Goal: Task Accomplishment & Management: Manage account settings

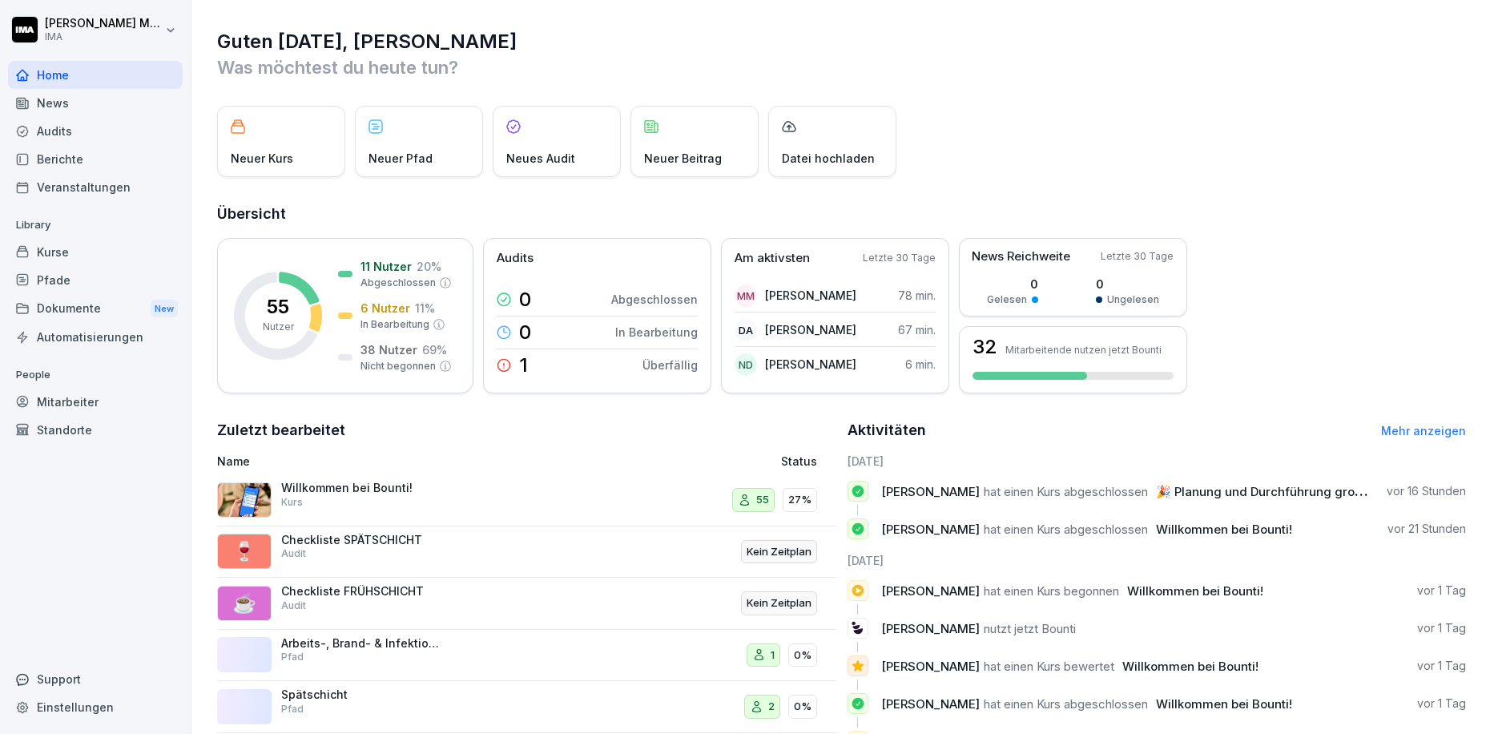
click at [56, 401] on div "Mitarbeiter" at bounding box center [95, 402] width 175 height 28
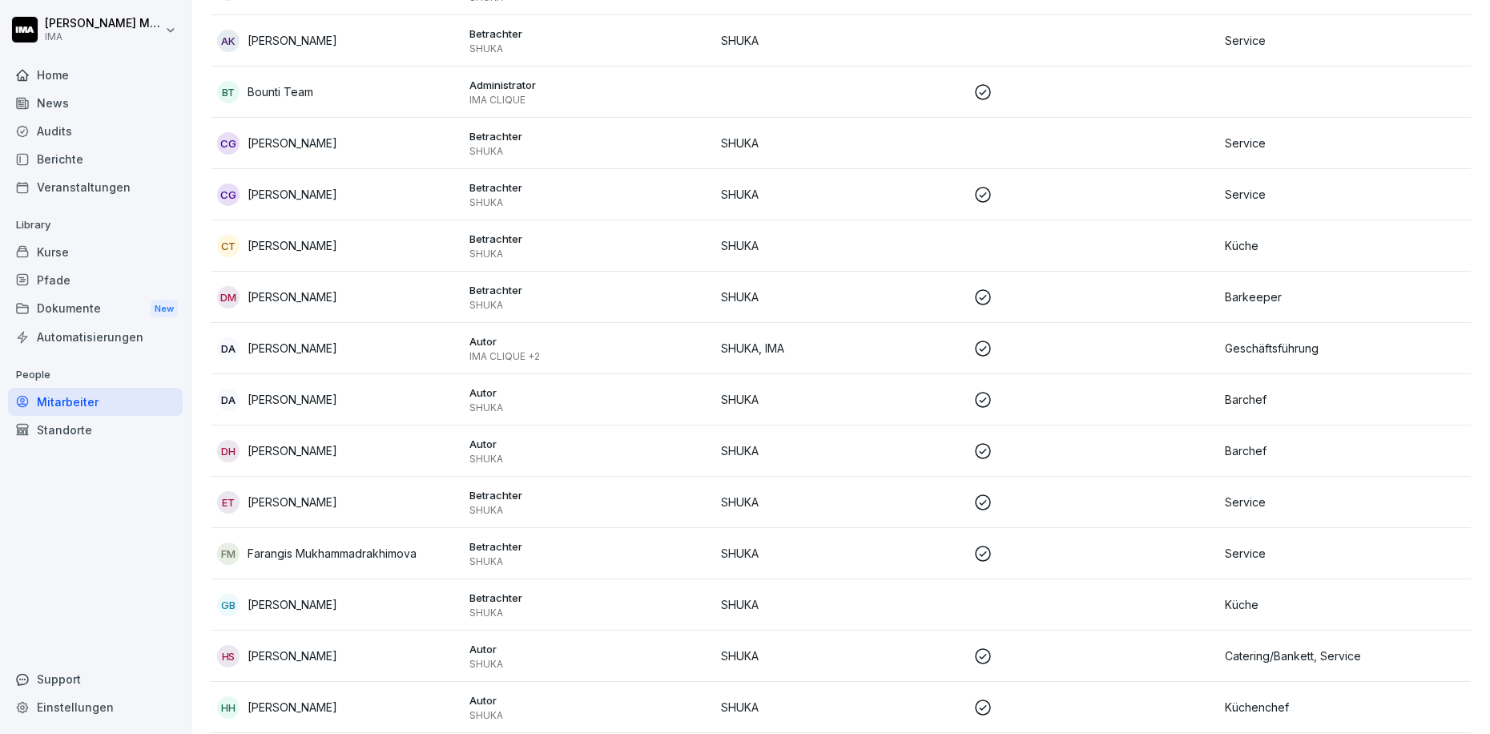
scroll to position [439, 0]
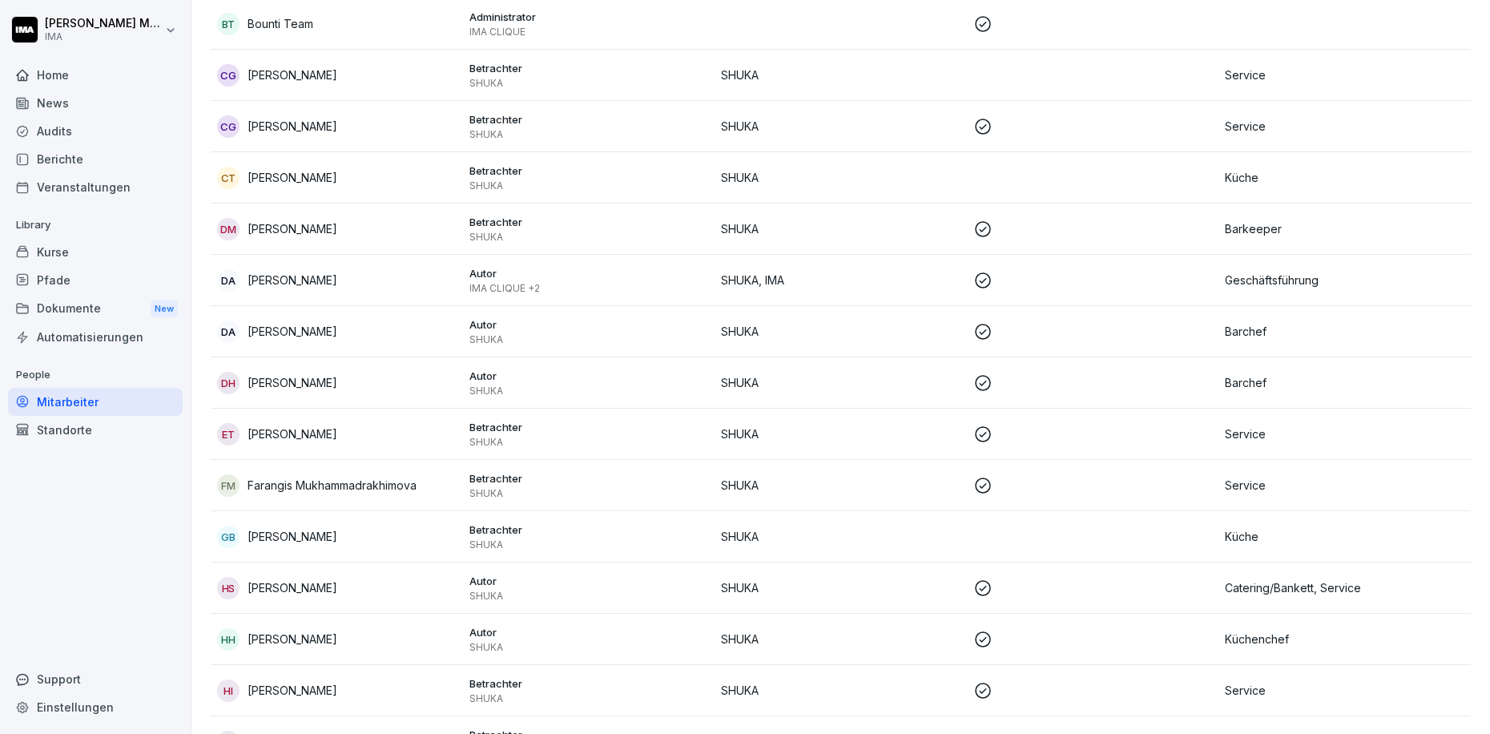
click at [284, 279] on p "[PERSON_NAME]" at bounding box center [293, 280] width 90 height 17
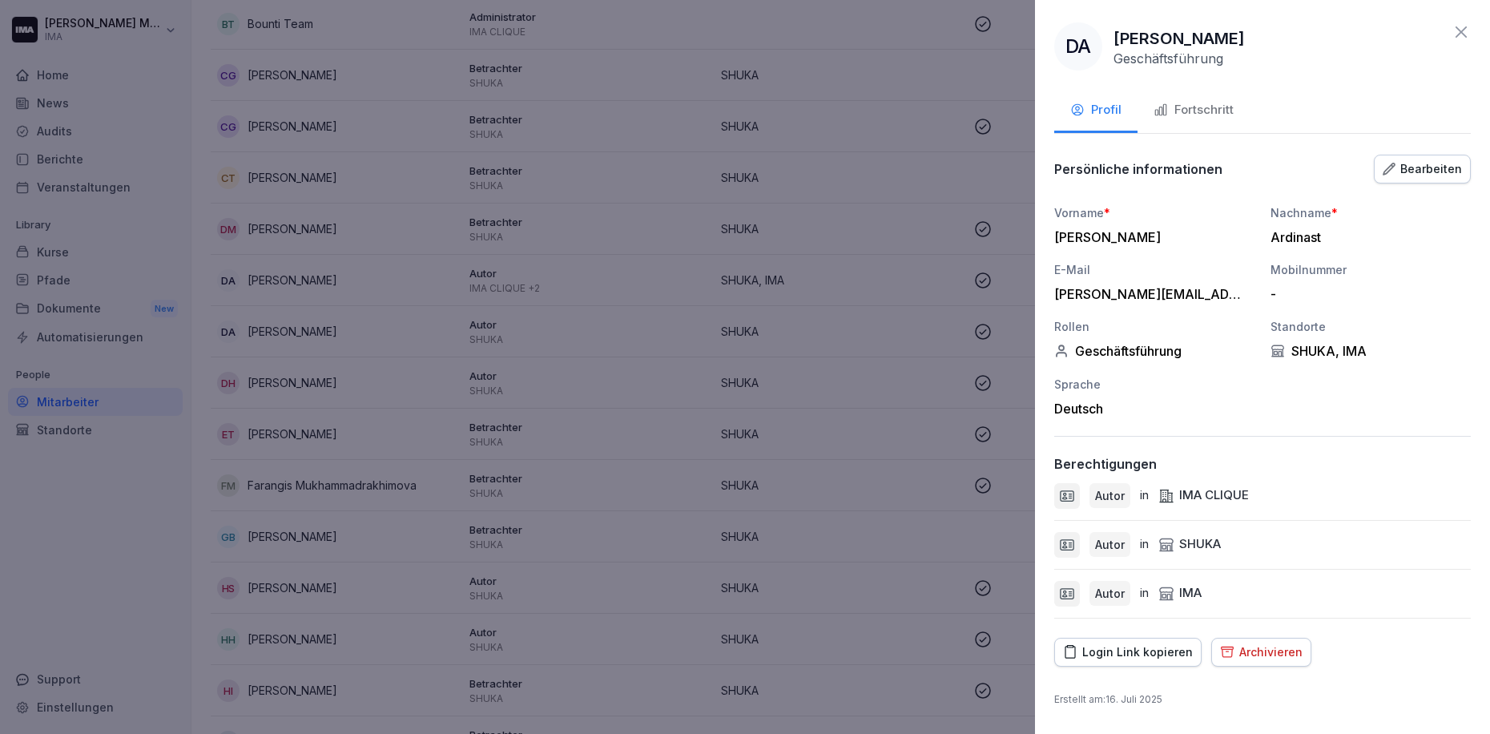
click at [1433, 160] on div "Bearbeiten" at bounding box center [1422, 169] width 79 height 18
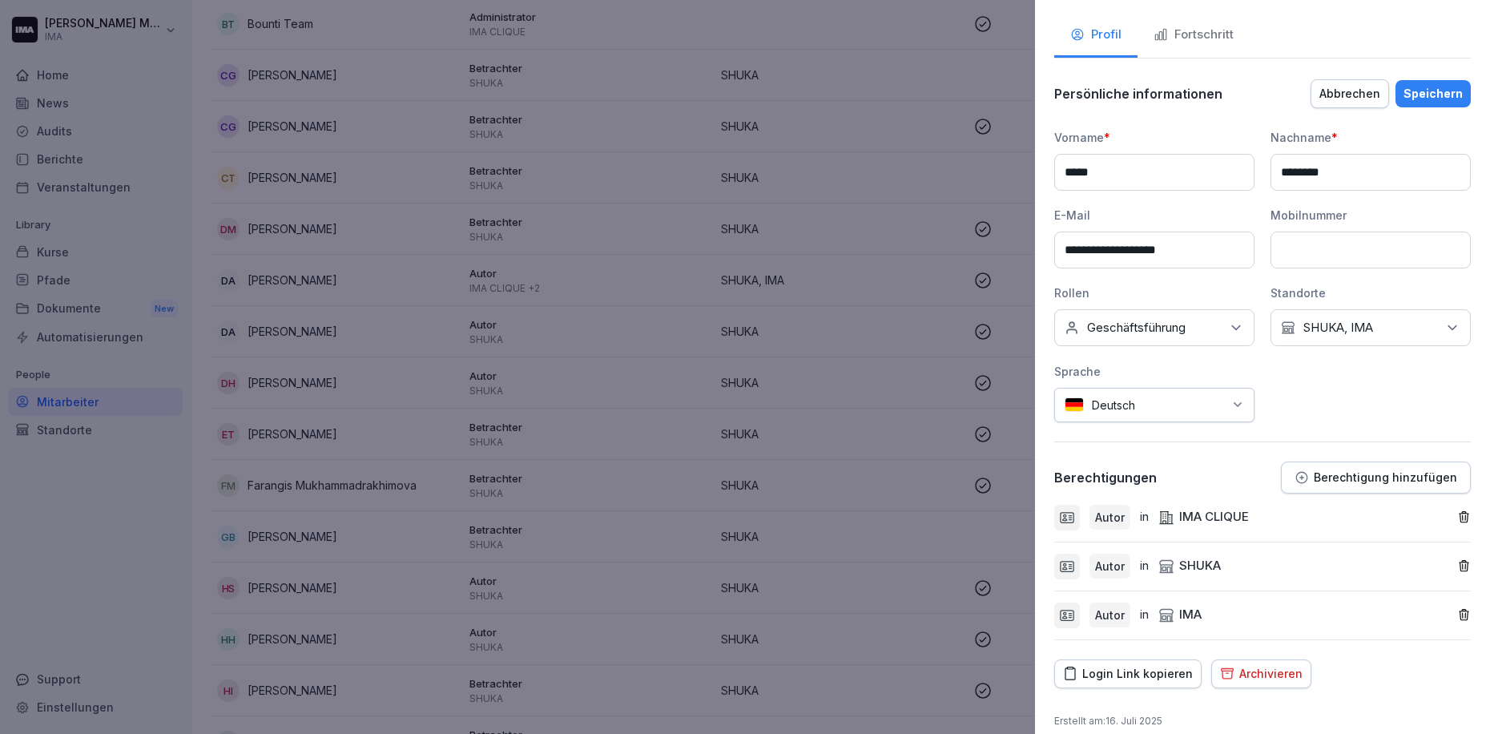
scroll to position [92, 0]
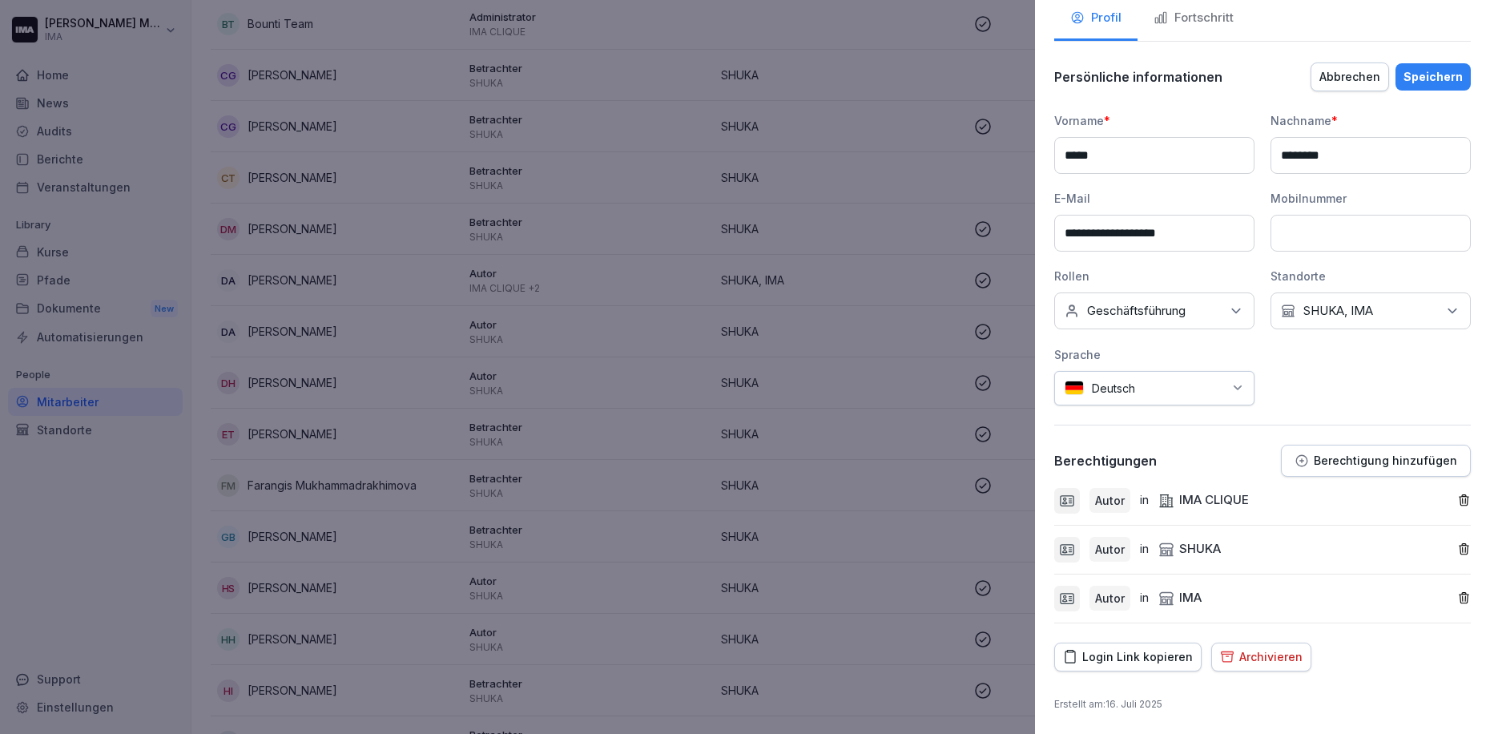
click at [1351, 456] on p "Berechtigung hinzufügen" at bounding box center [1385, 460] width 143 height 13
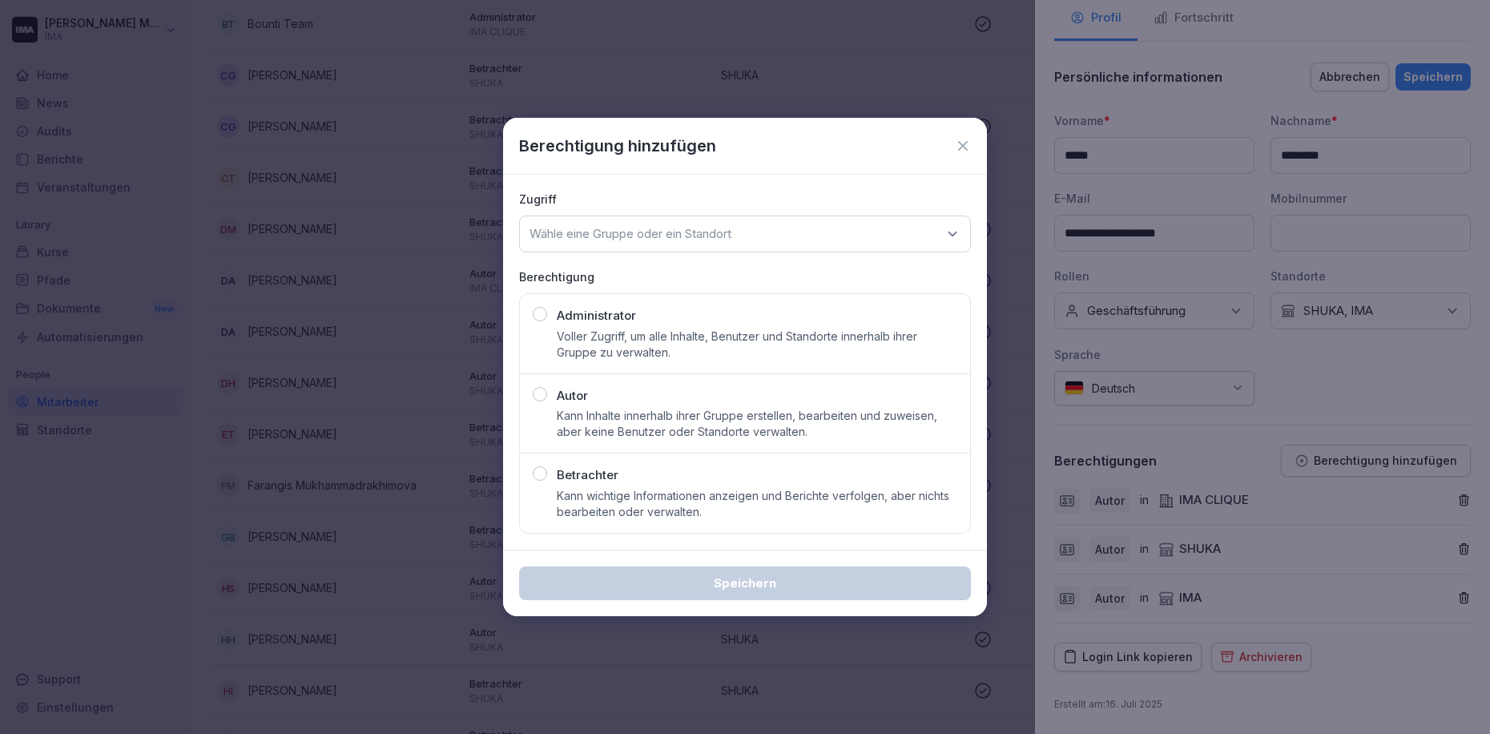
click at [964, 145] on icon at bounding box center [963, 146] width 10 height 10
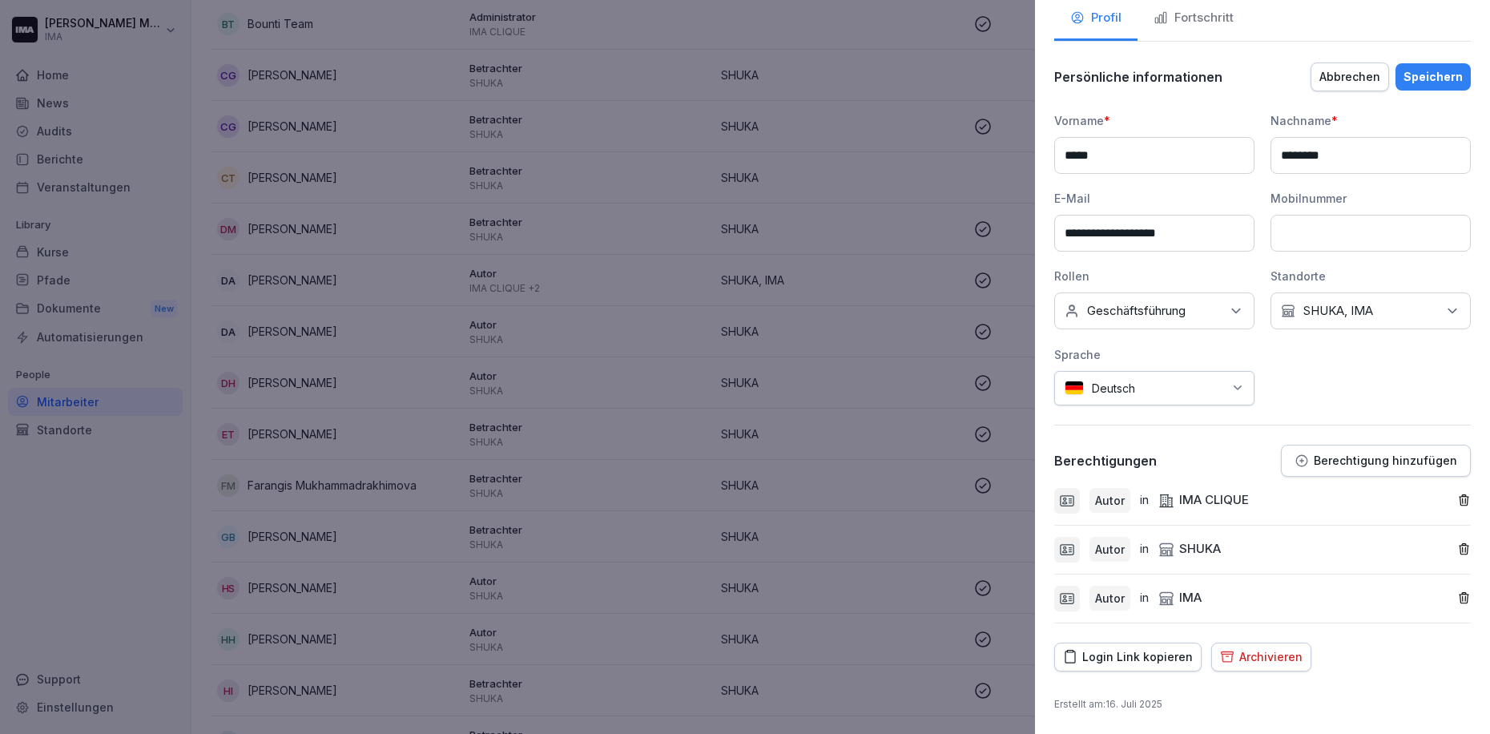
click at [1334, 449] on button "Berechtigung hinzufügen" at bounding box center [1376, 461] width 190 height 32
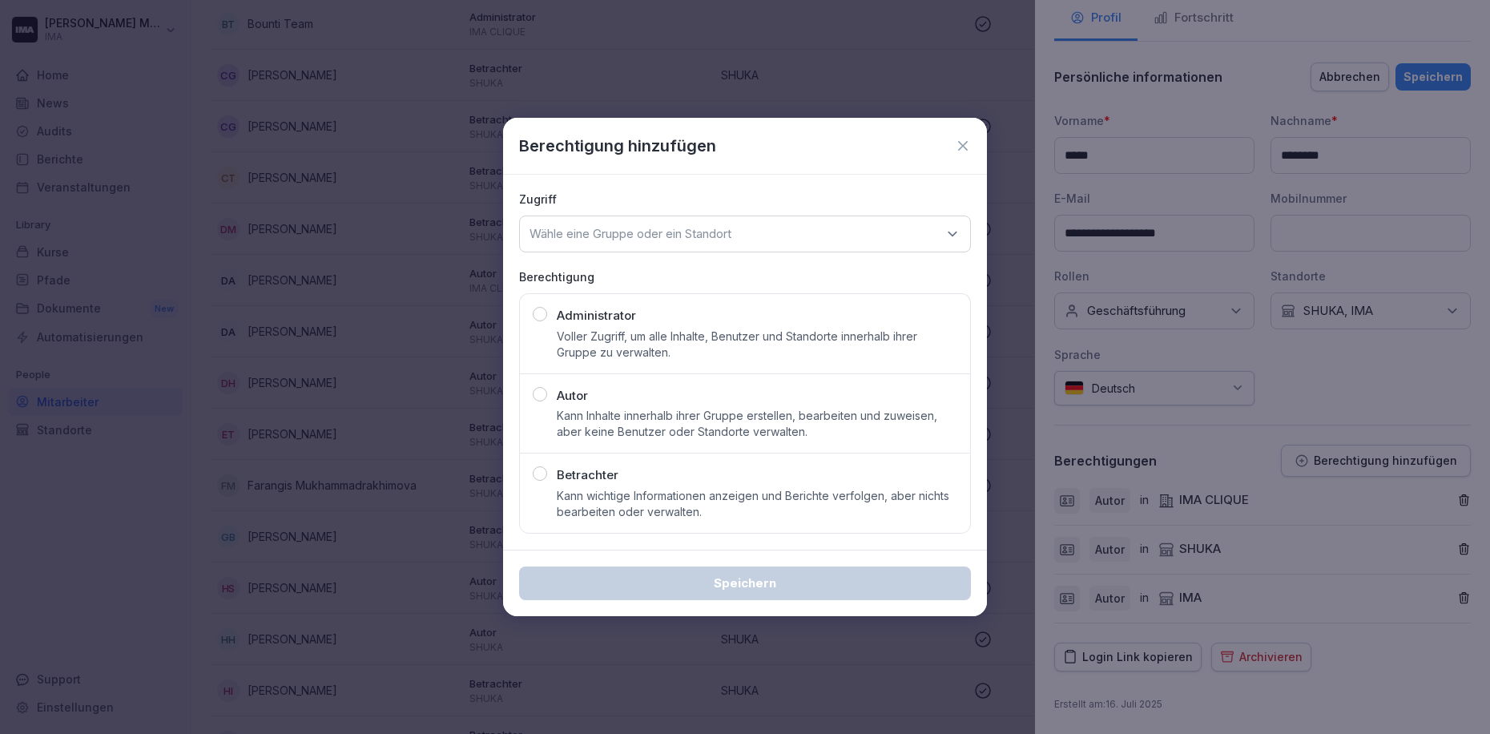
click at [964, 150] on icon at bounding box center [963, 146] width 16 height 16
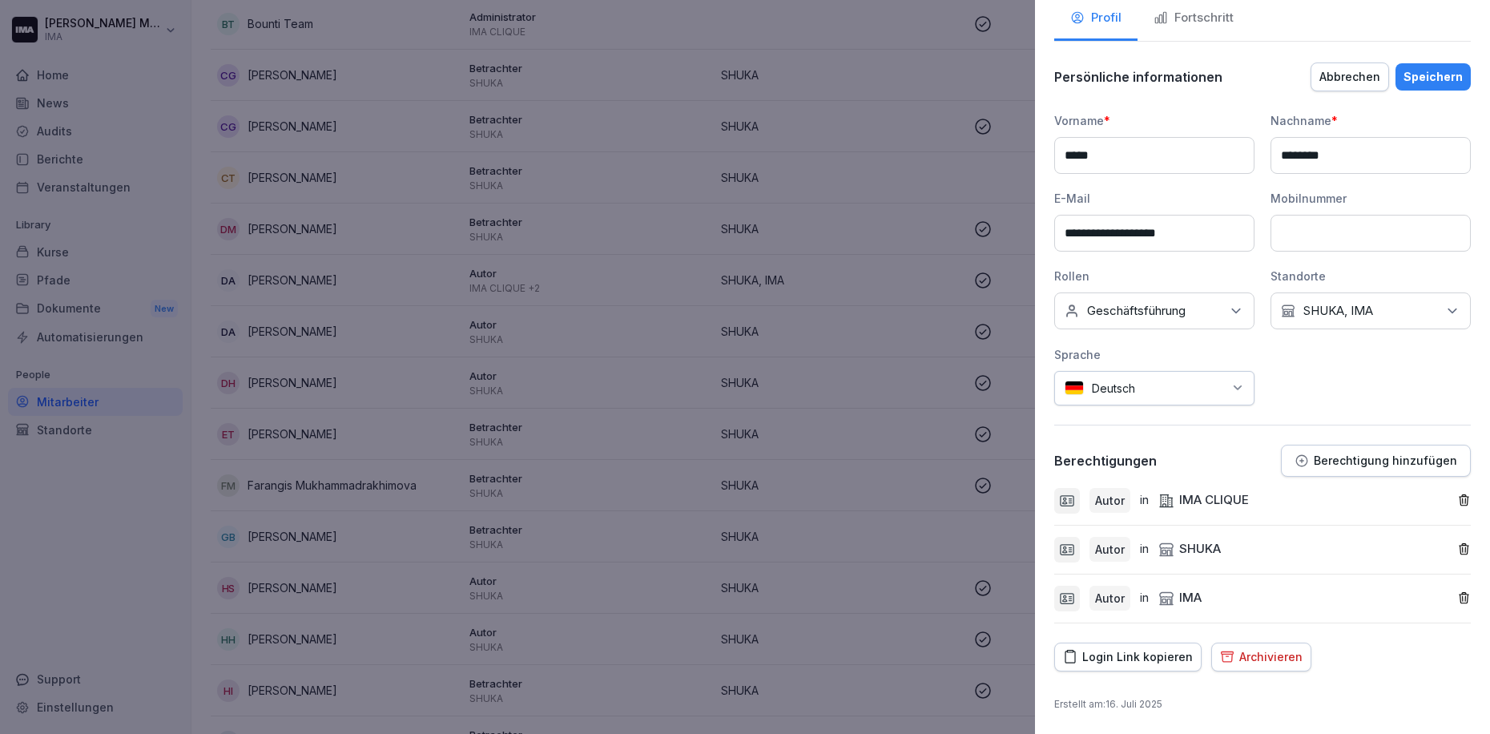
click at [1428, 68] on div "Speichern" at bounding box center [1432, 77] width 59 height 18
click at [1443, 81] on div "Speichern" at bounding box center [1432, 77] width 59 height 18
click at [1423, 79] on div "Speichern" at bounding box center [1432, 77] width 59 height 18
click at [1330, 77] on div "Abbrechen" at bounding box center [1349, 77] width 61 height 18
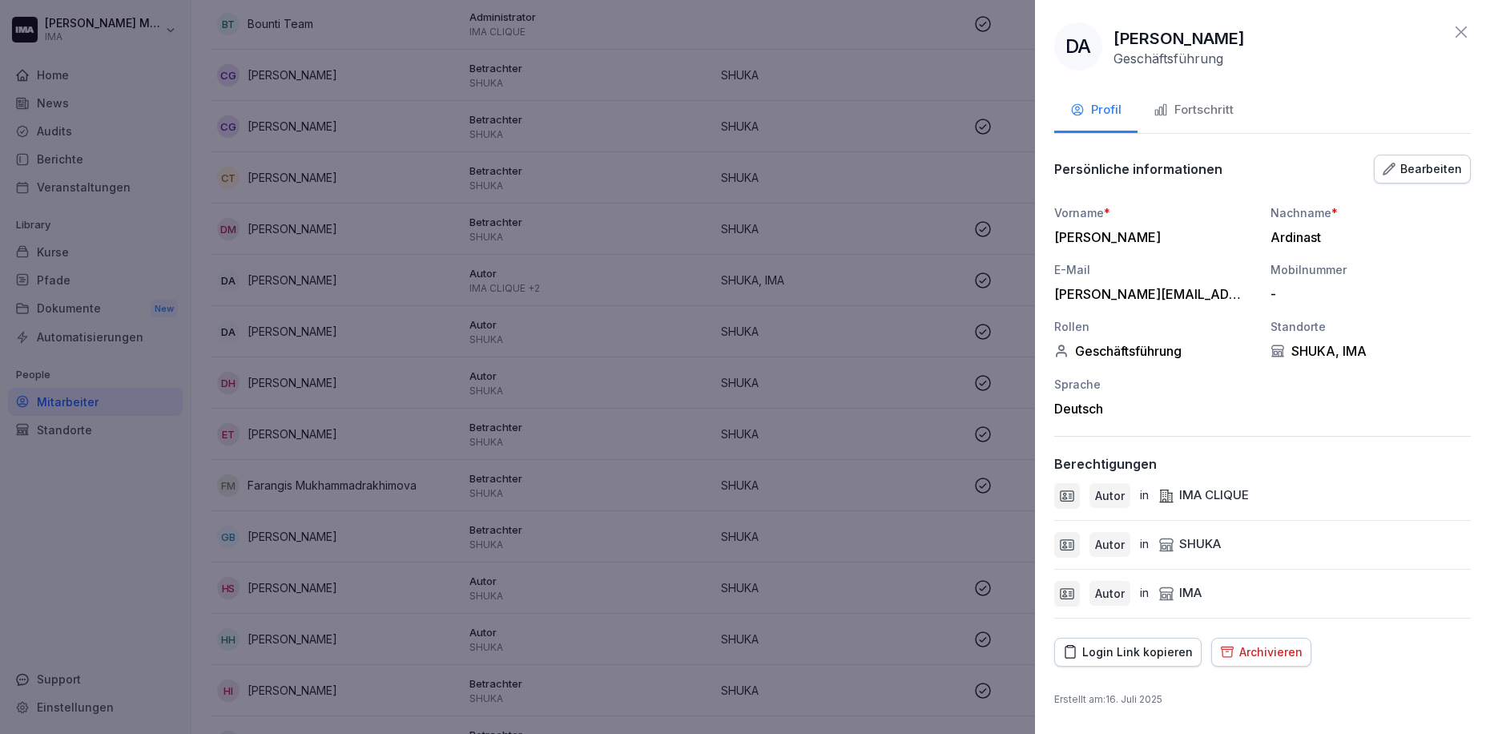
click at [1462, 35] on icon at bounding box center [1461, 31] width 19 height 19
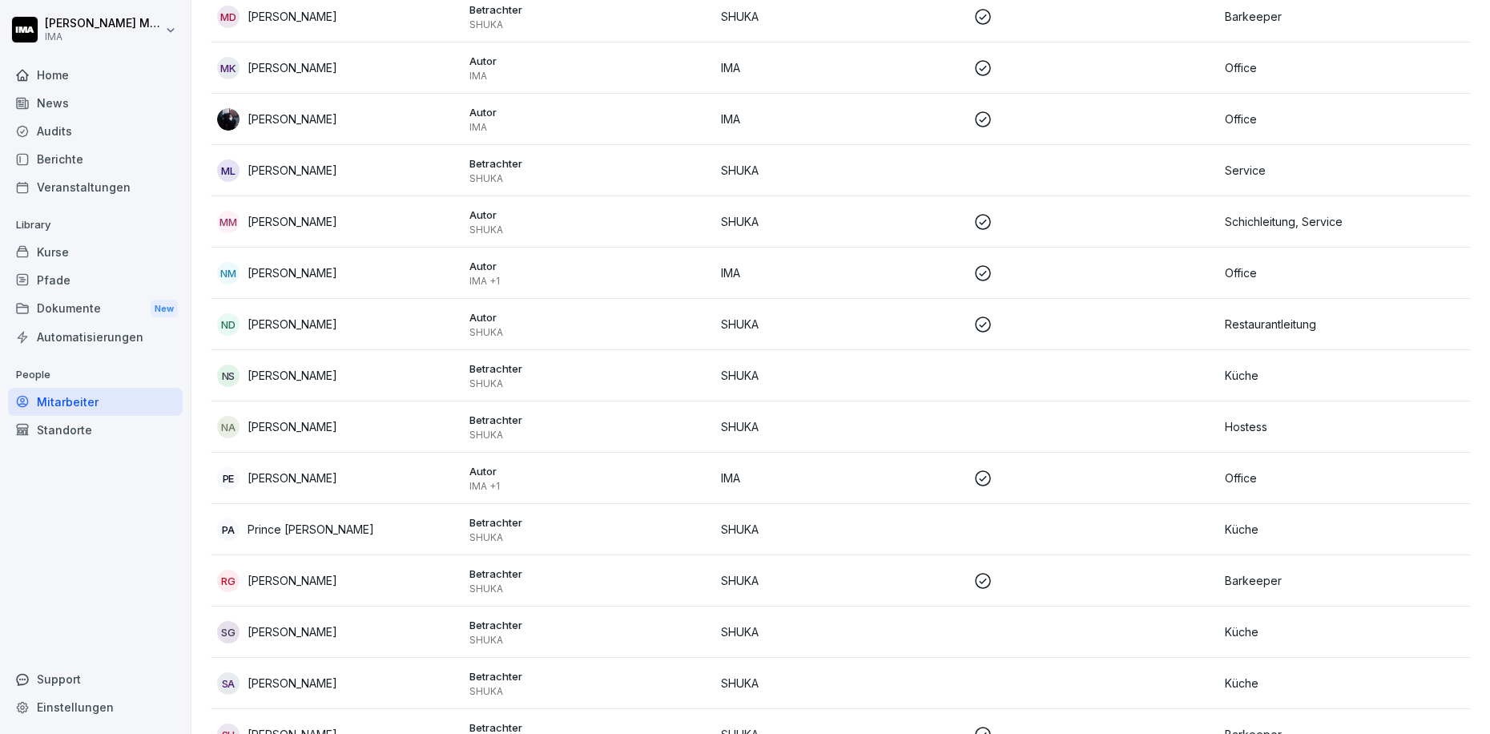
scroll to position [1548, 0]
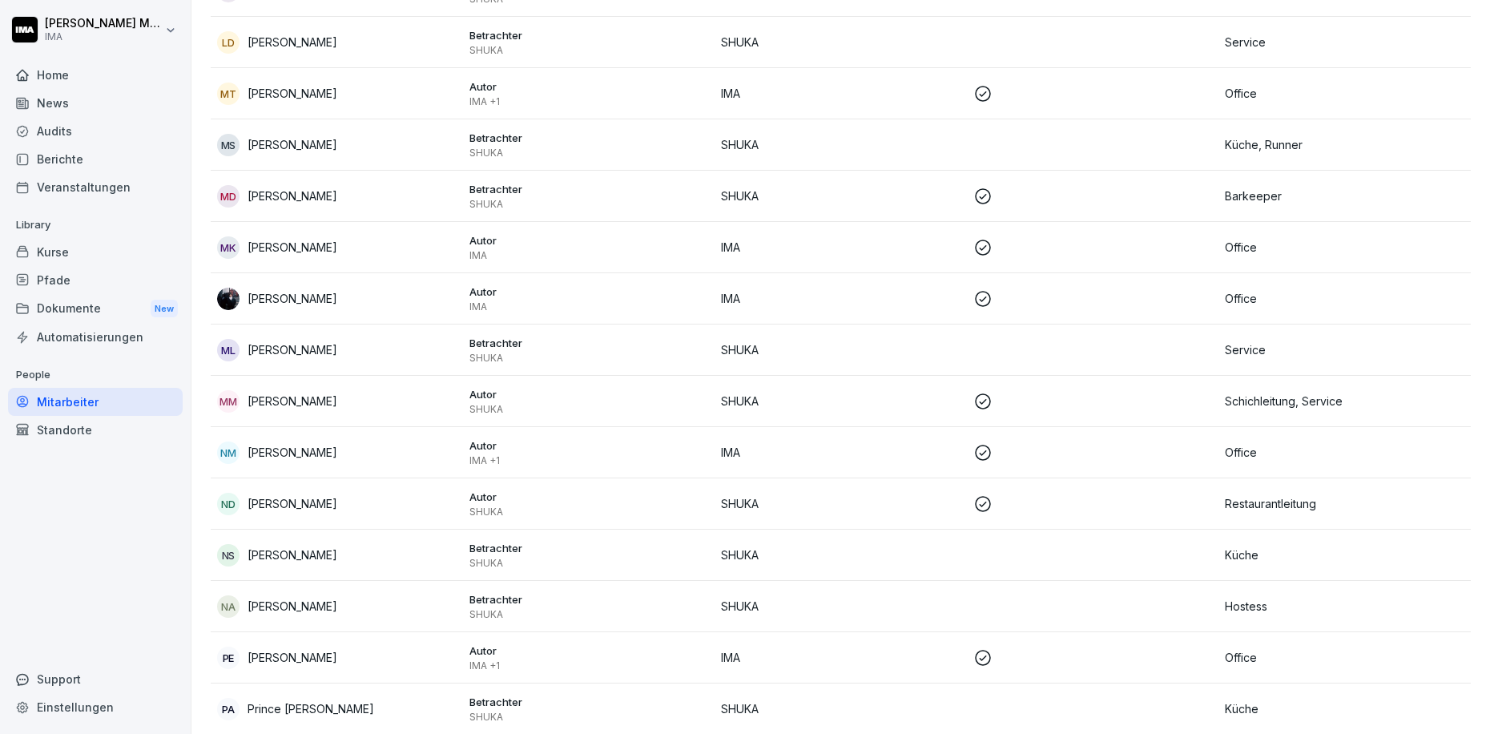
click at [730, 364] on td "SHUKA" at bounding box center [841, 349] width 252 height 51
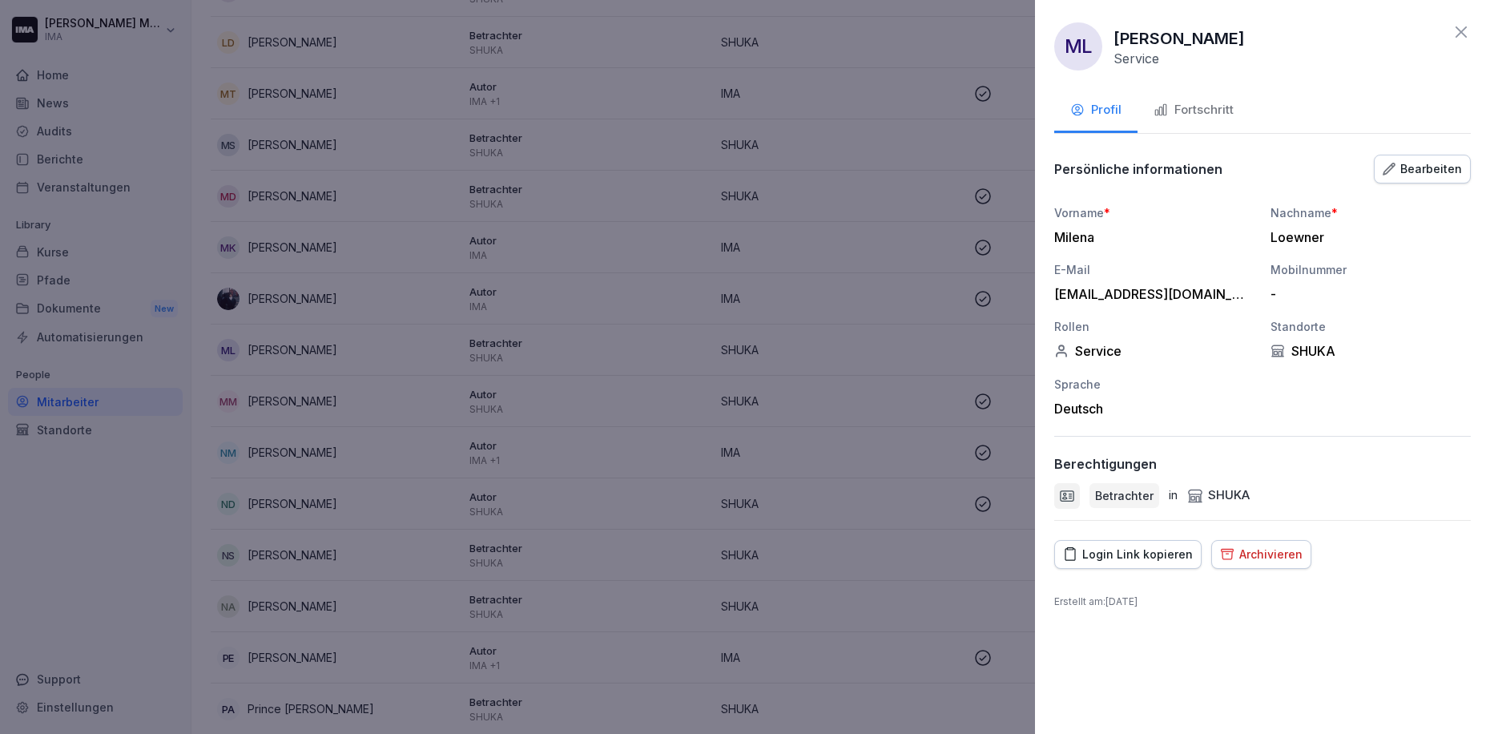
click at [1272, 547] on div "Archivieren" at bounding box center [1261, 555] width 83 height 18
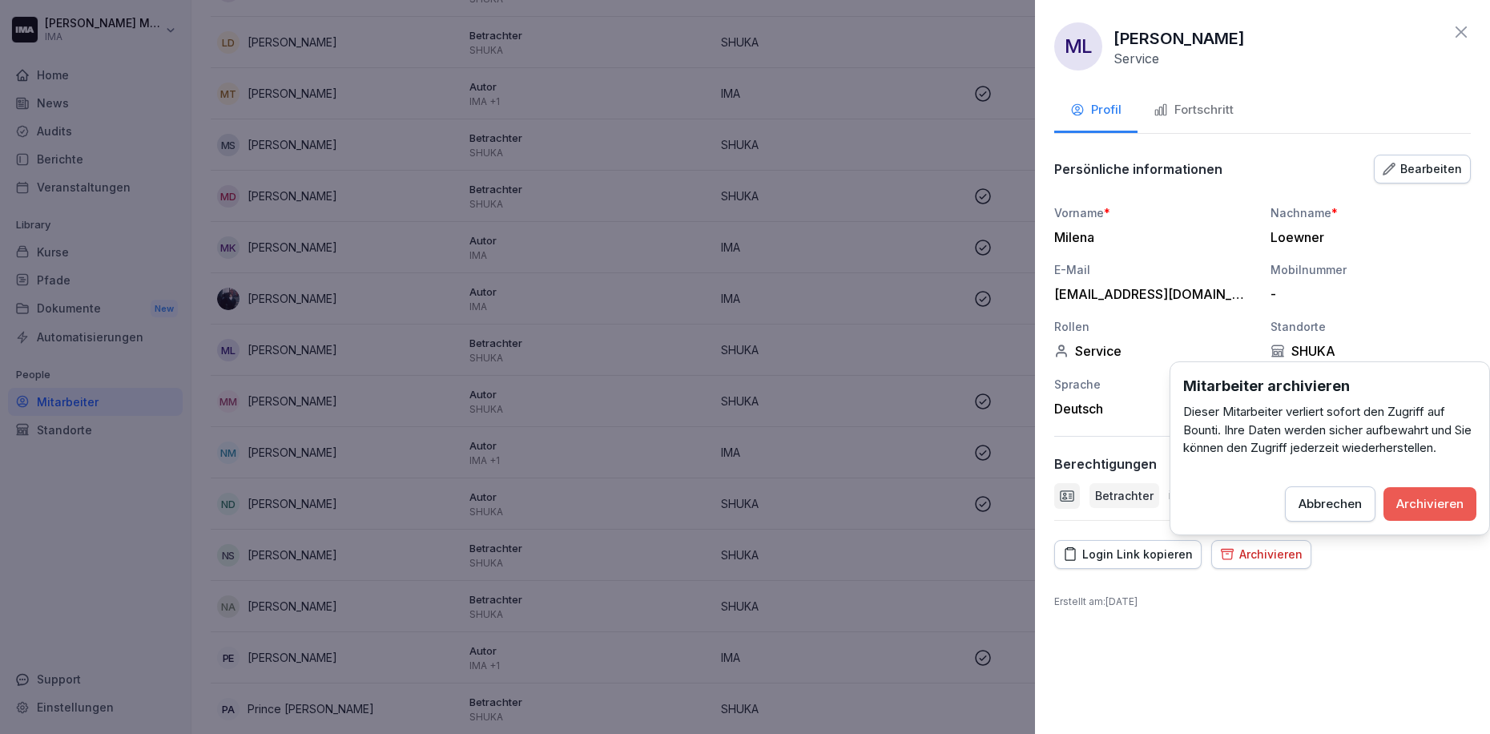
click at [1442, 502] on div "Archivieren" at bounding box center [1429, 504] width 67 height 18
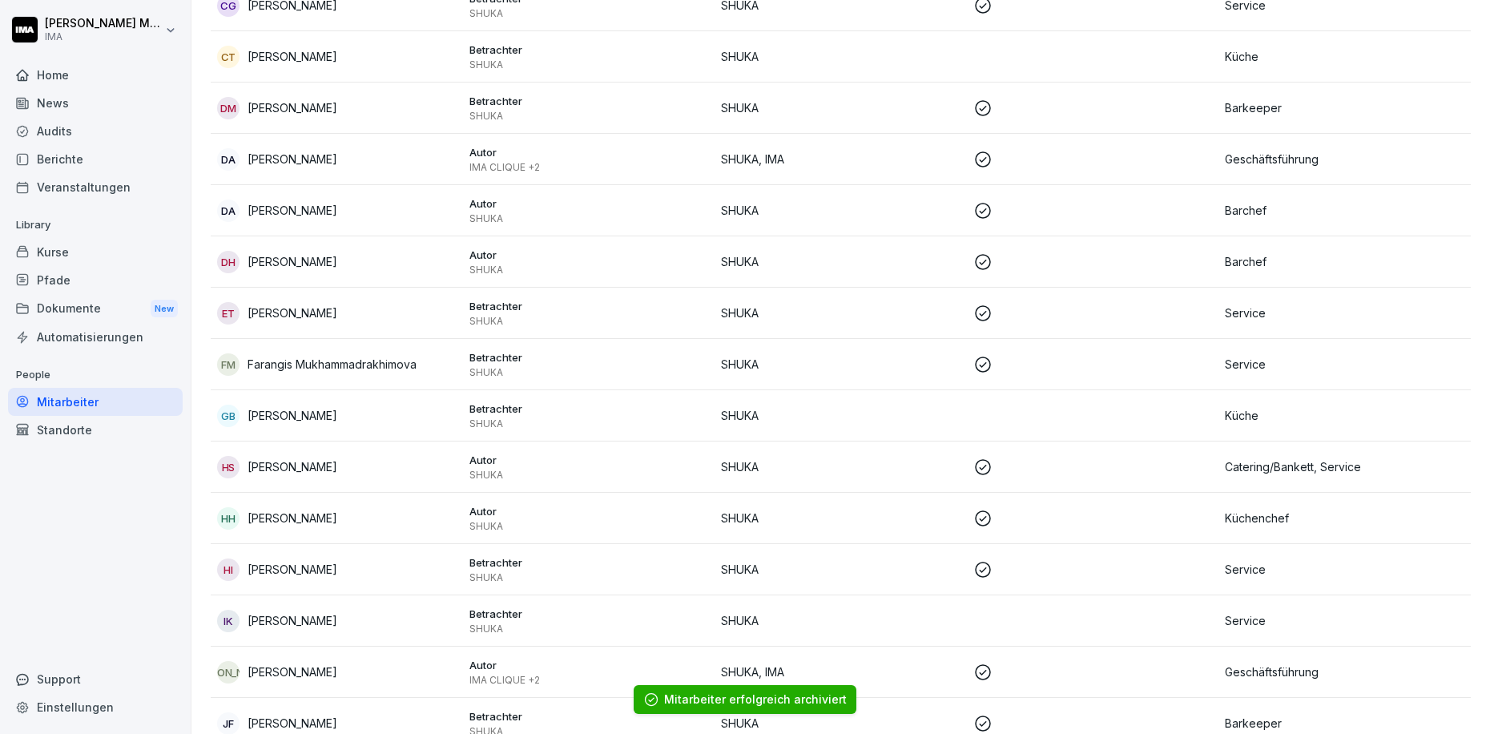
scroll to position [0, 0]
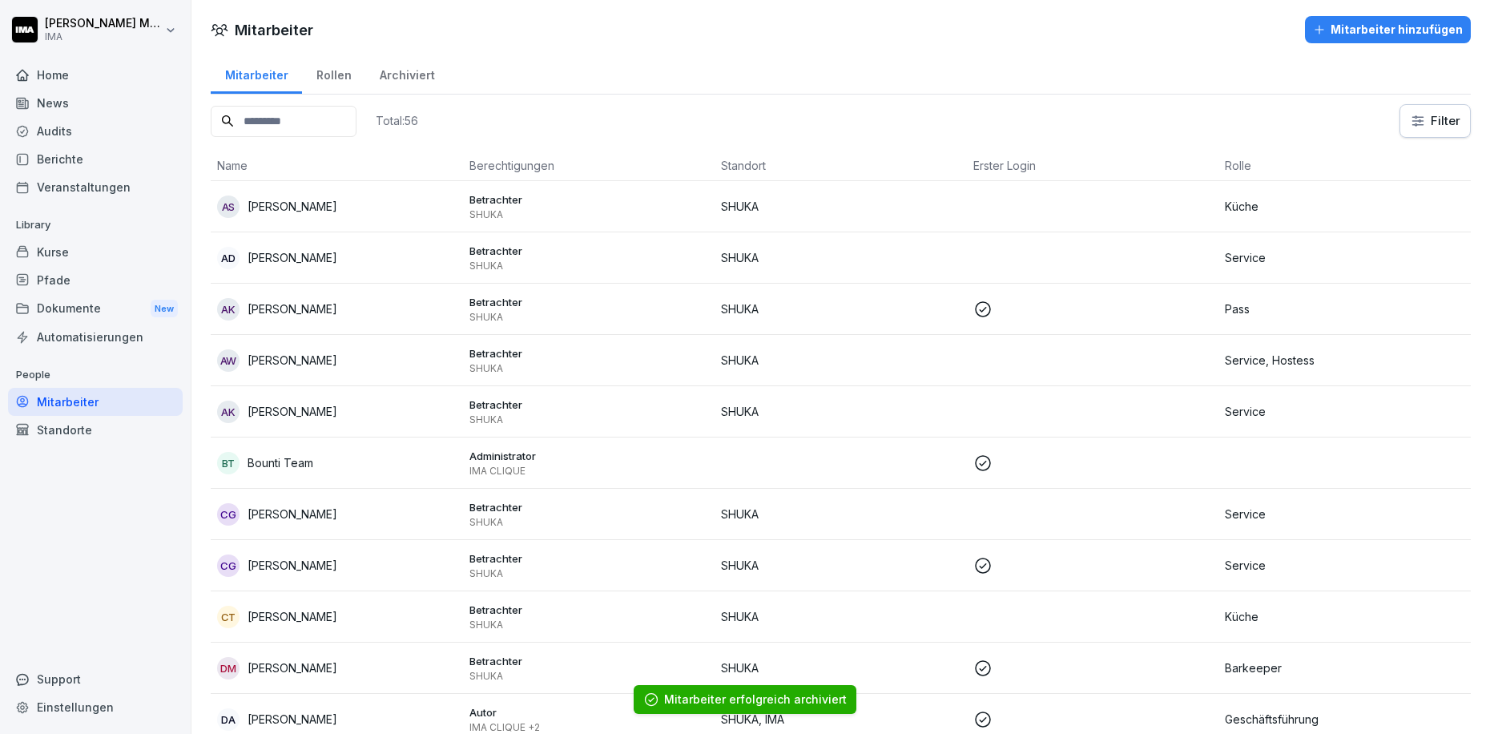
click at [62, 70] on div "Home" at bounding box center [95, 75] width 175 height 28
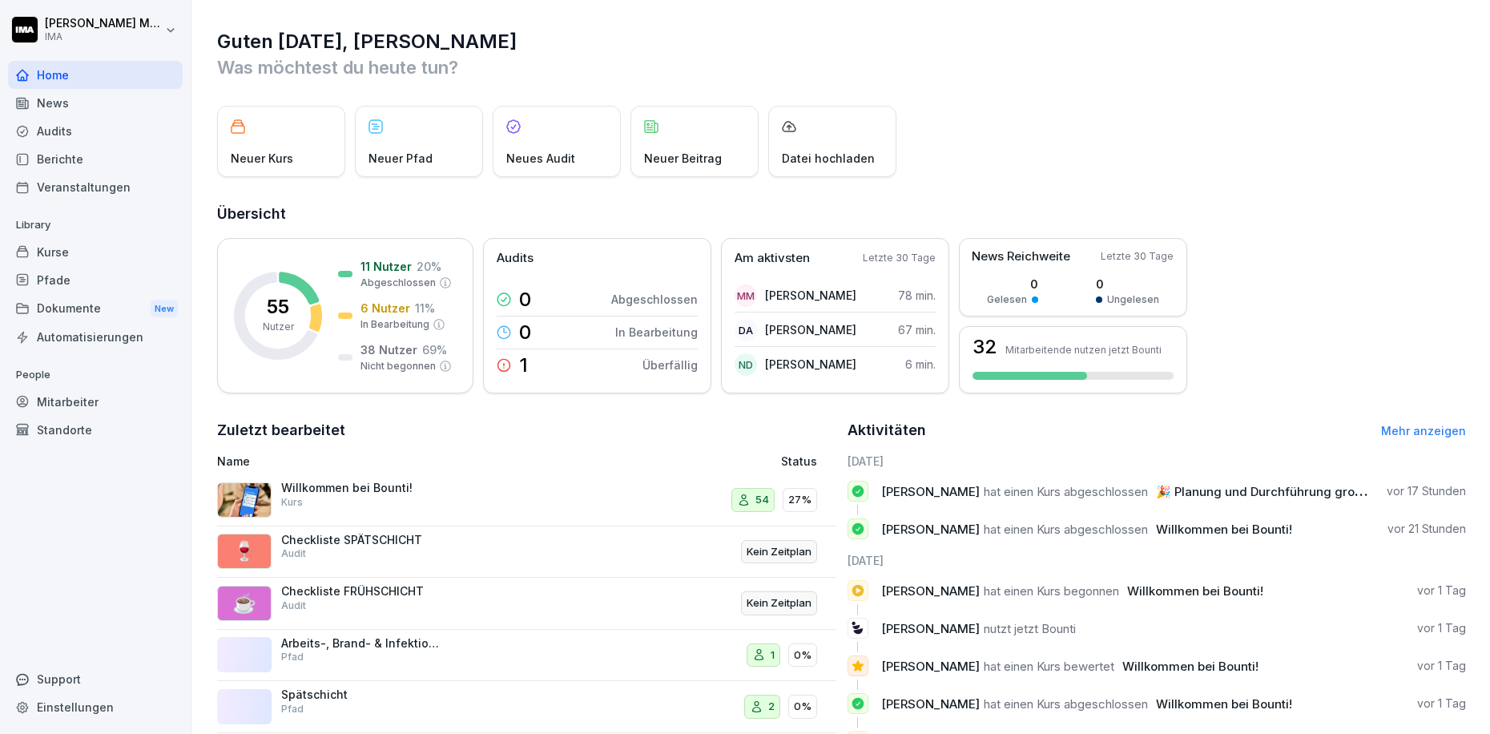
click at [63, 401] on div "Mitarbeiter" at bounding box center [95, 402] width 175 height 28
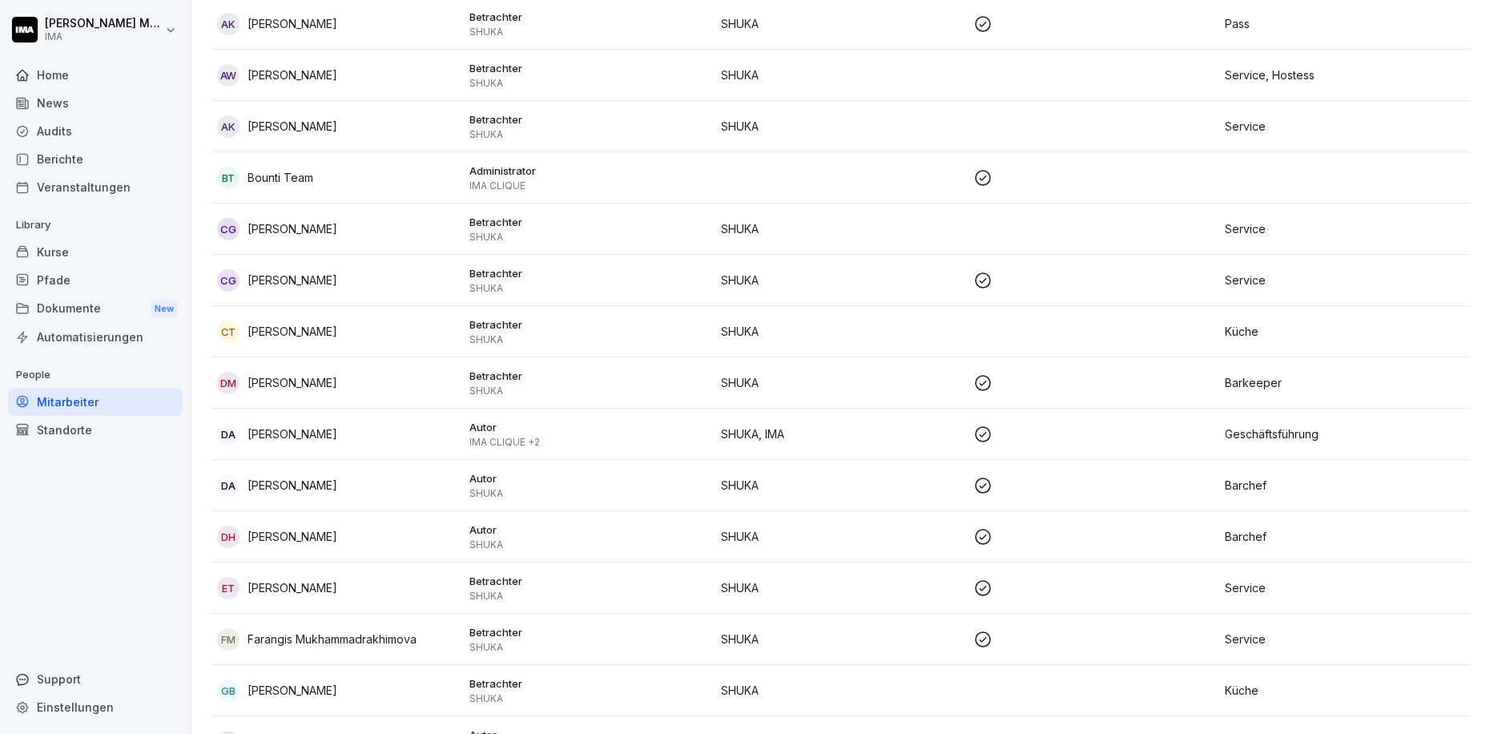
scroll to position [300, 0]
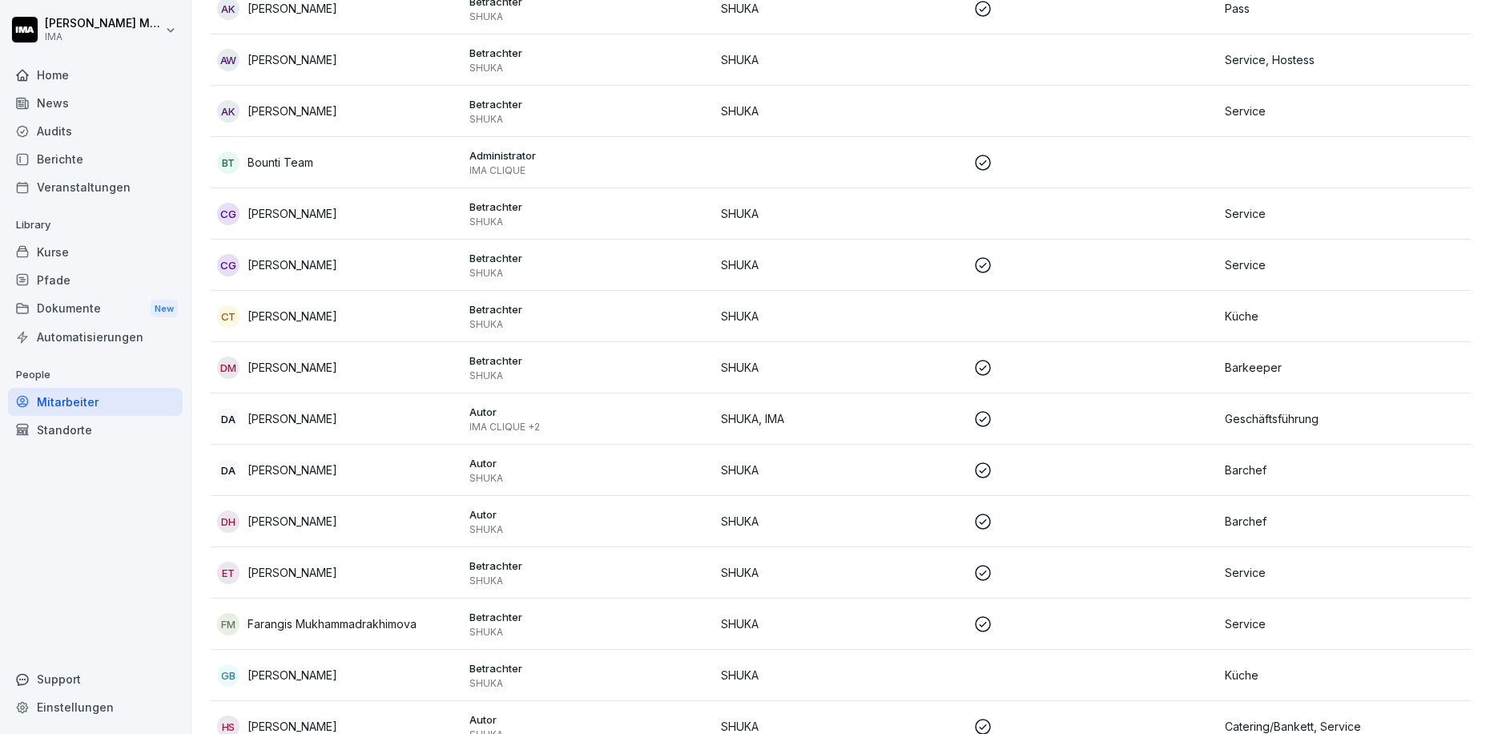
click at [272, 418] on p "[PERSON_NAME]" at bounding box center [293, 418] width 90 height 17
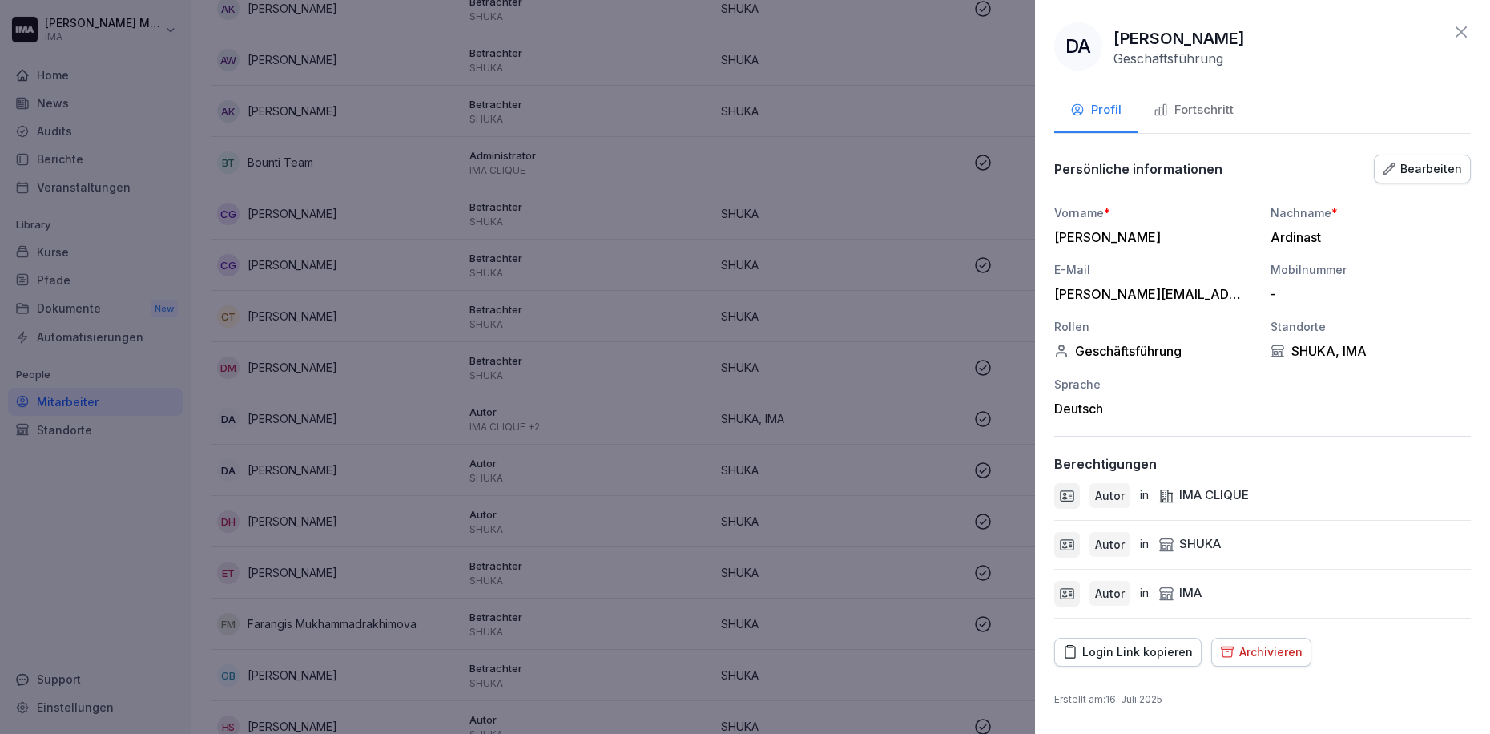
click at [1096, 656] on div "Login Link kopieren" at bounding box center [1128, 652] width 130 height 18
click at [1457, 38] on icon at bounding box center [1461, 31] width 19 height 19
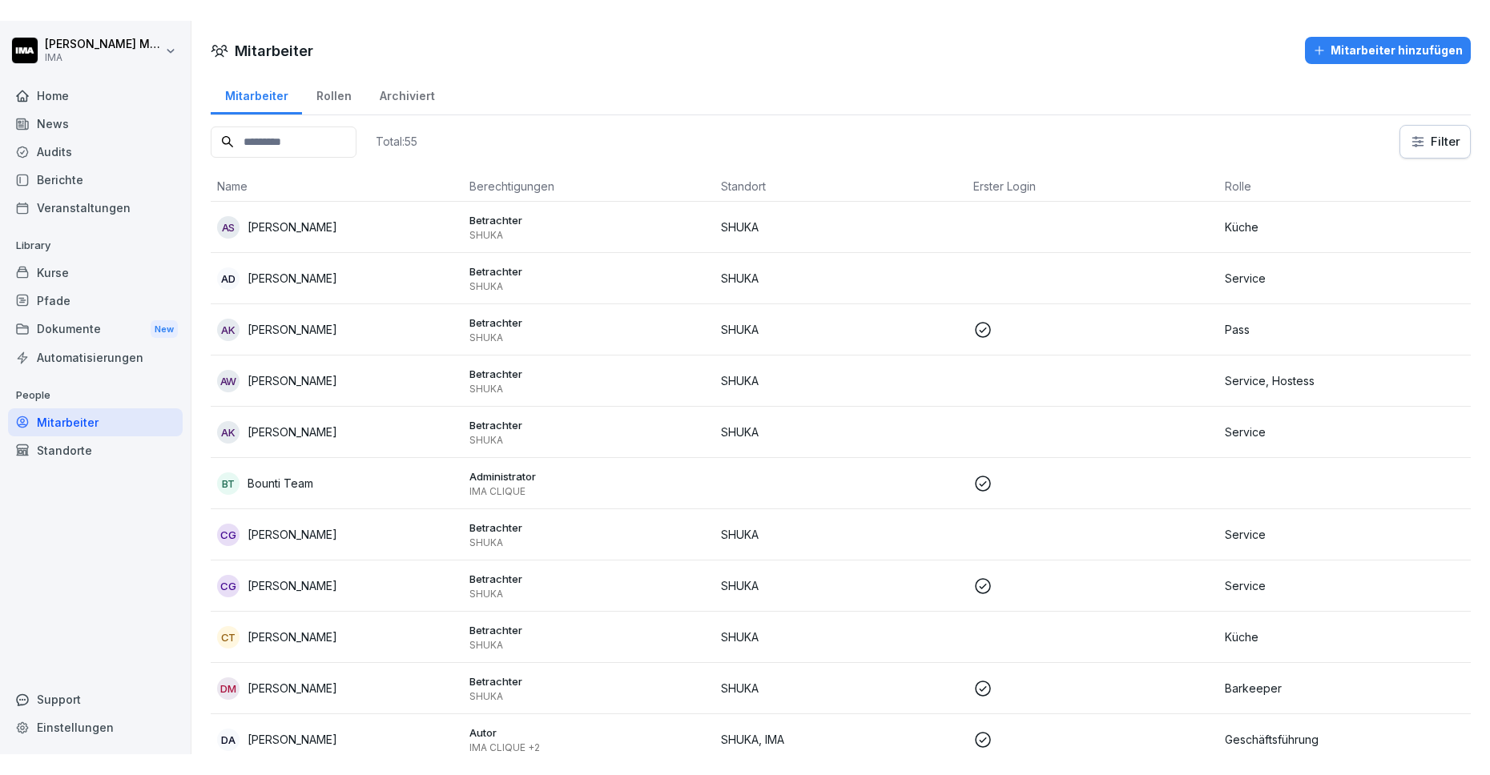
scroll to position [94, 0]
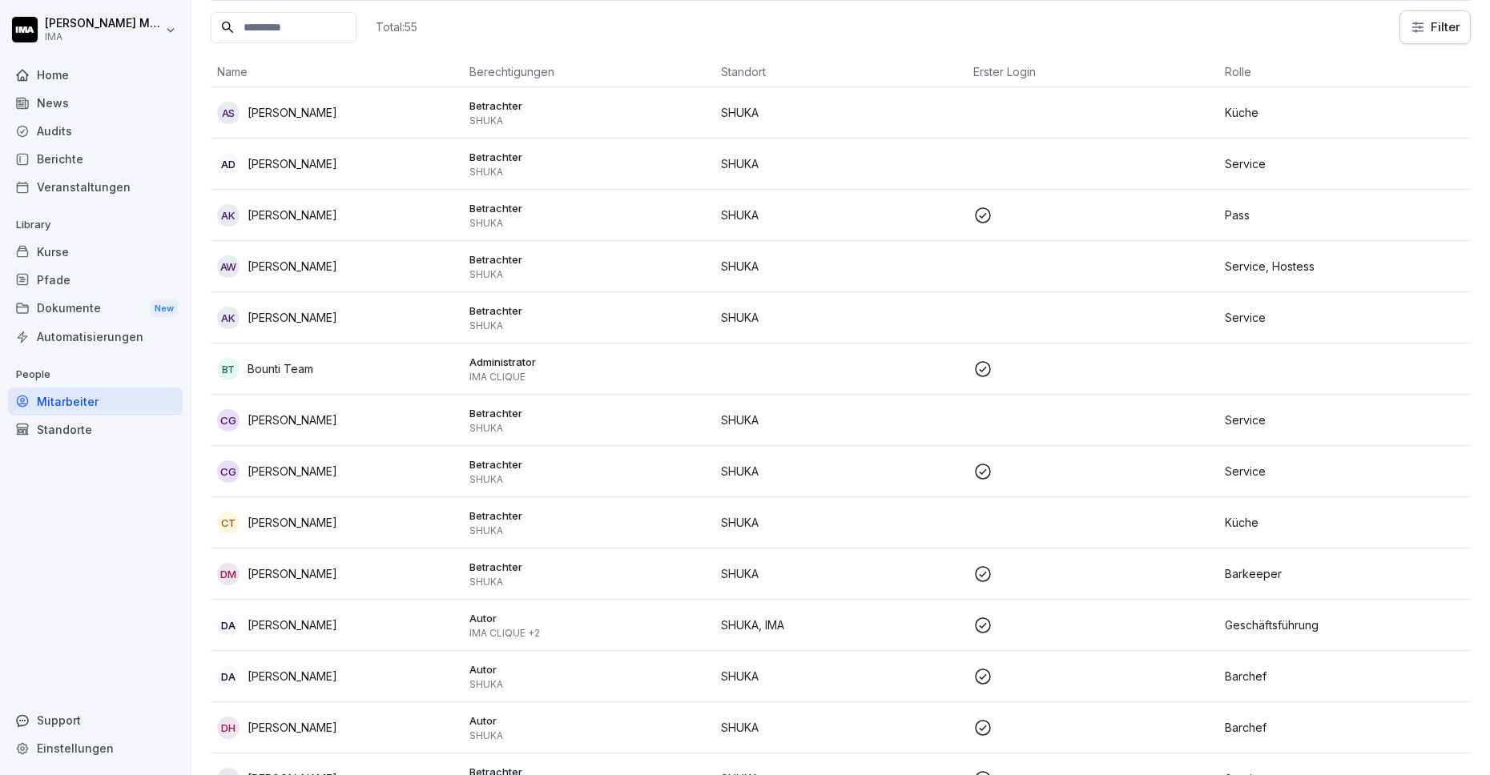
click at [42, 132] on div "Audits" at bounding box center [95, 131] width 175 height 28
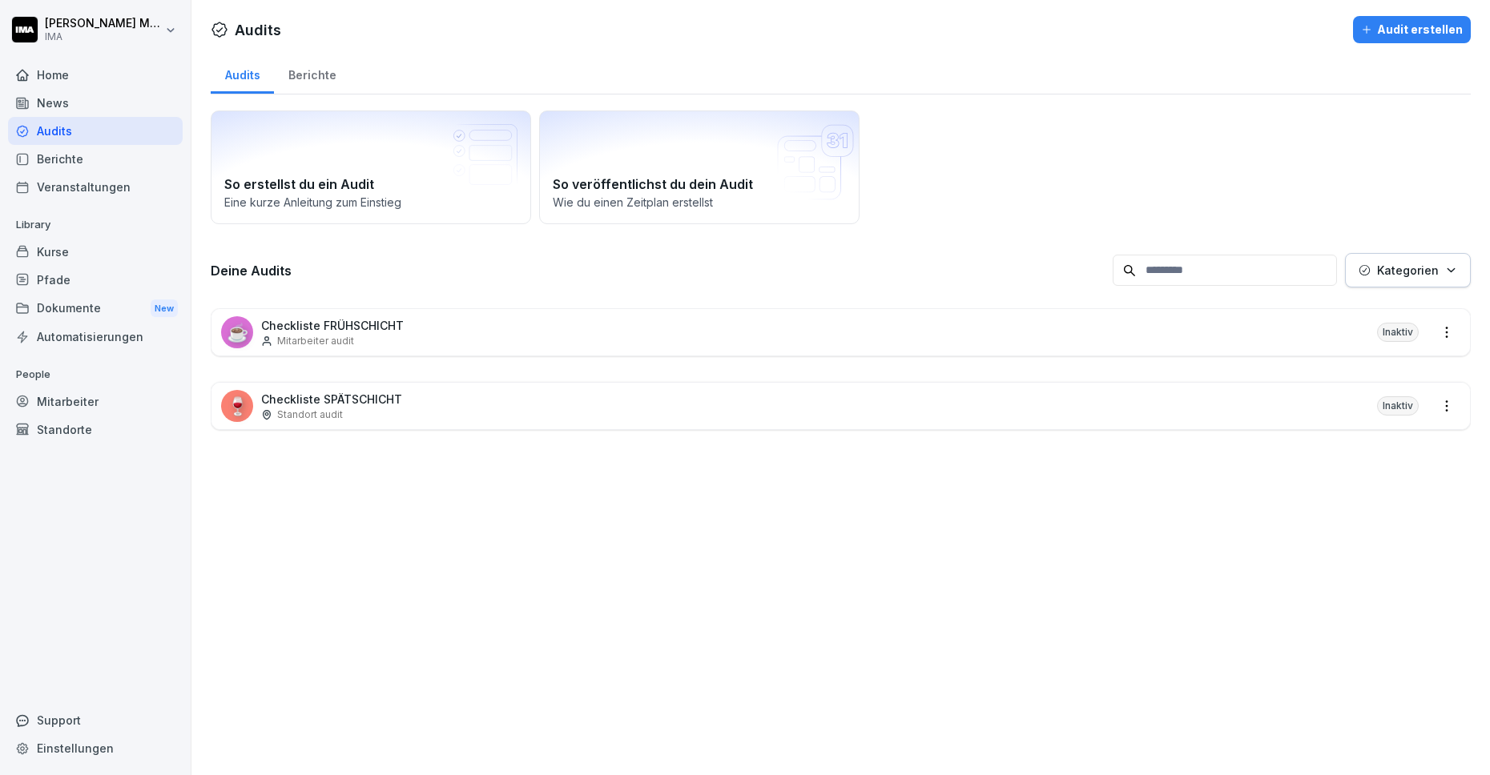
click at [1437, 328] on html "[PERSON_NAME] IMA Home News Audits Berichte Veranstaltungen Library Kurse Pfade…" at bounding box center [745, 387] width 1490 height 775
click at [320, 319] on html "[PERSON_NAME] IMA Home News Audits Berichte Veranstaltungen Library Kurse Pfade…" at bounding box center [745, 387] width 1490 height 775
click at [339, 328] on p "Checkliste FRÜHSCHICHT" at bounding box center [332, 325] width 143 height 17
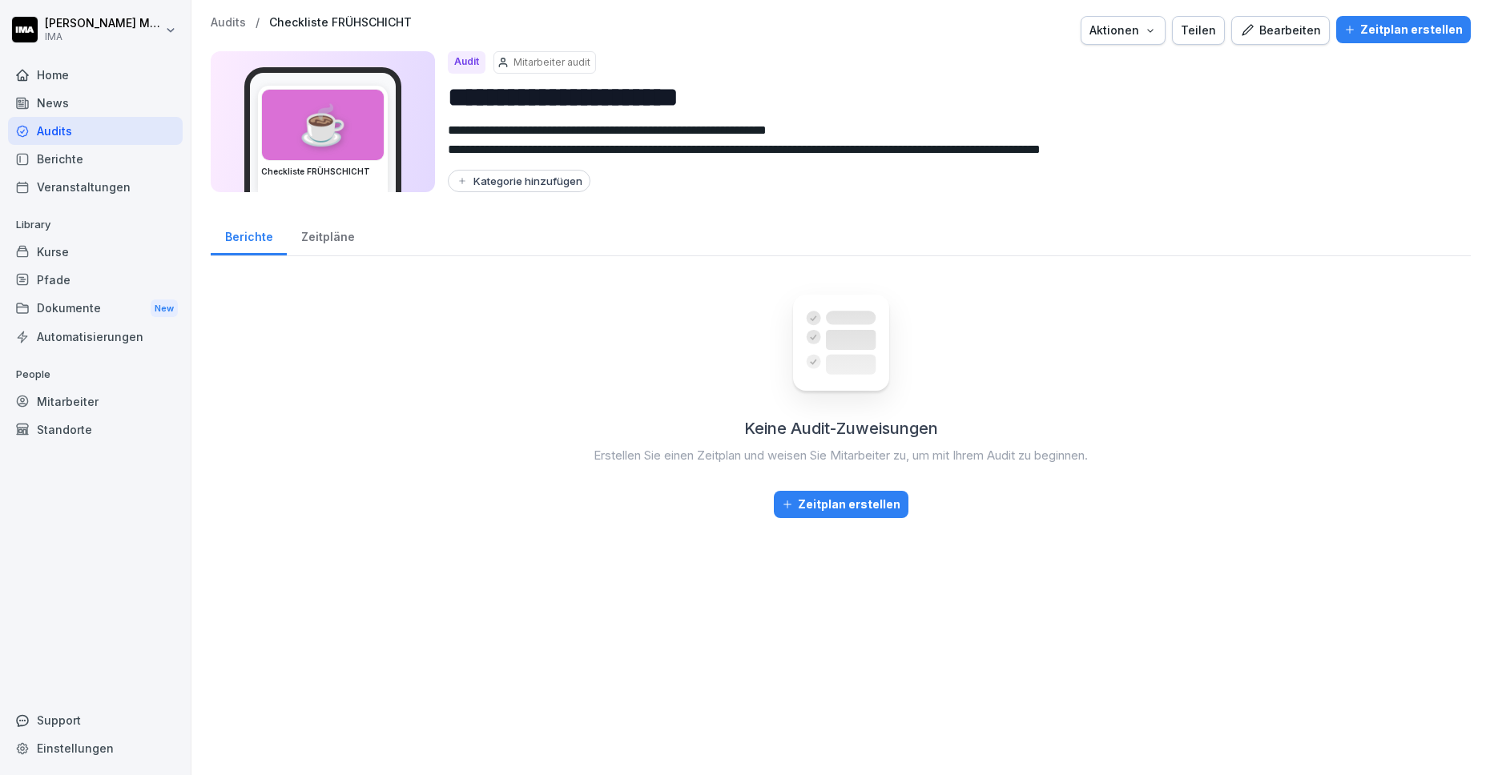
click at [1263, 26] on div "Bearbeiten" at bounding box center [1280, 31] width 81 height 18
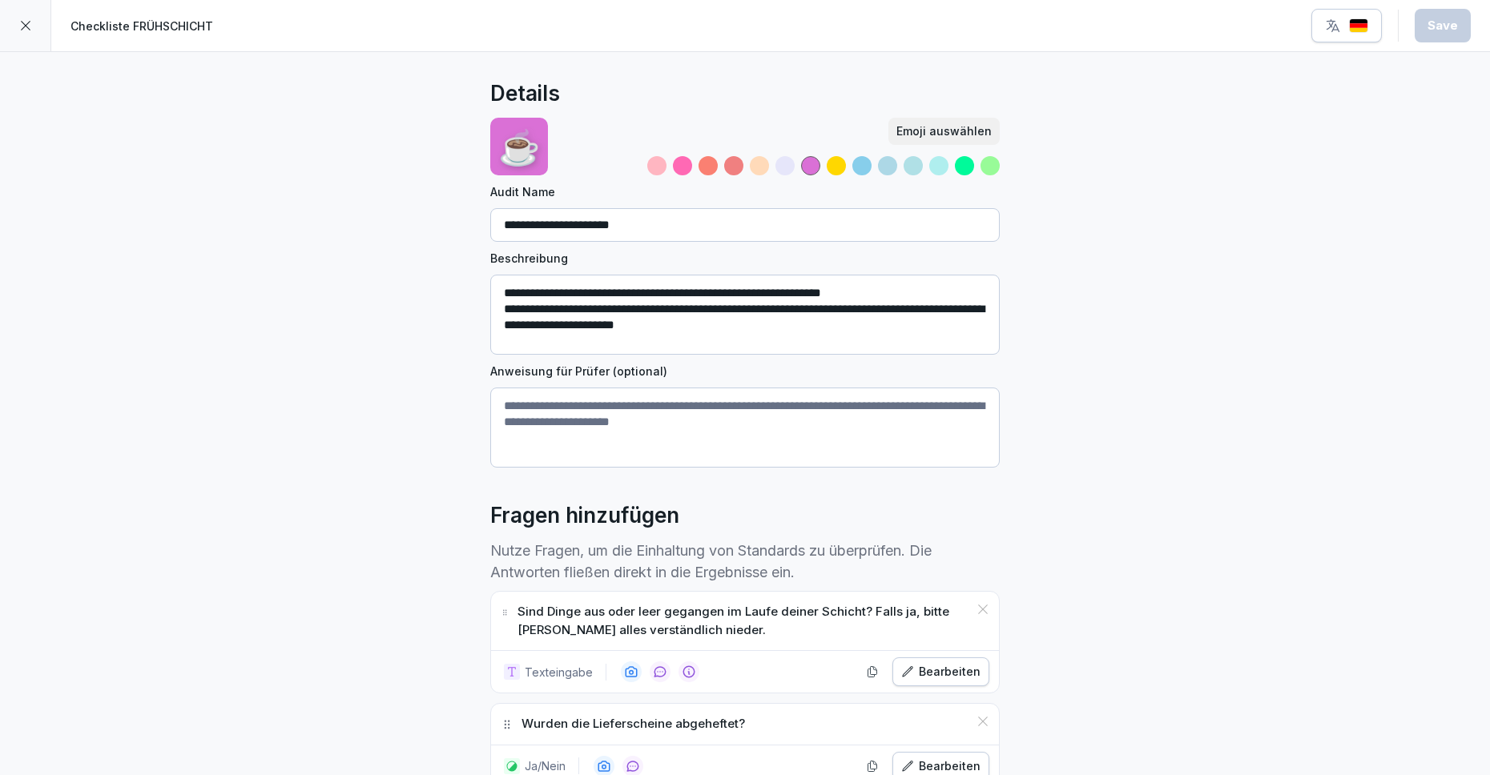
click at [26, 30] on icon at bounding box center [25, 25] width 13 height 13
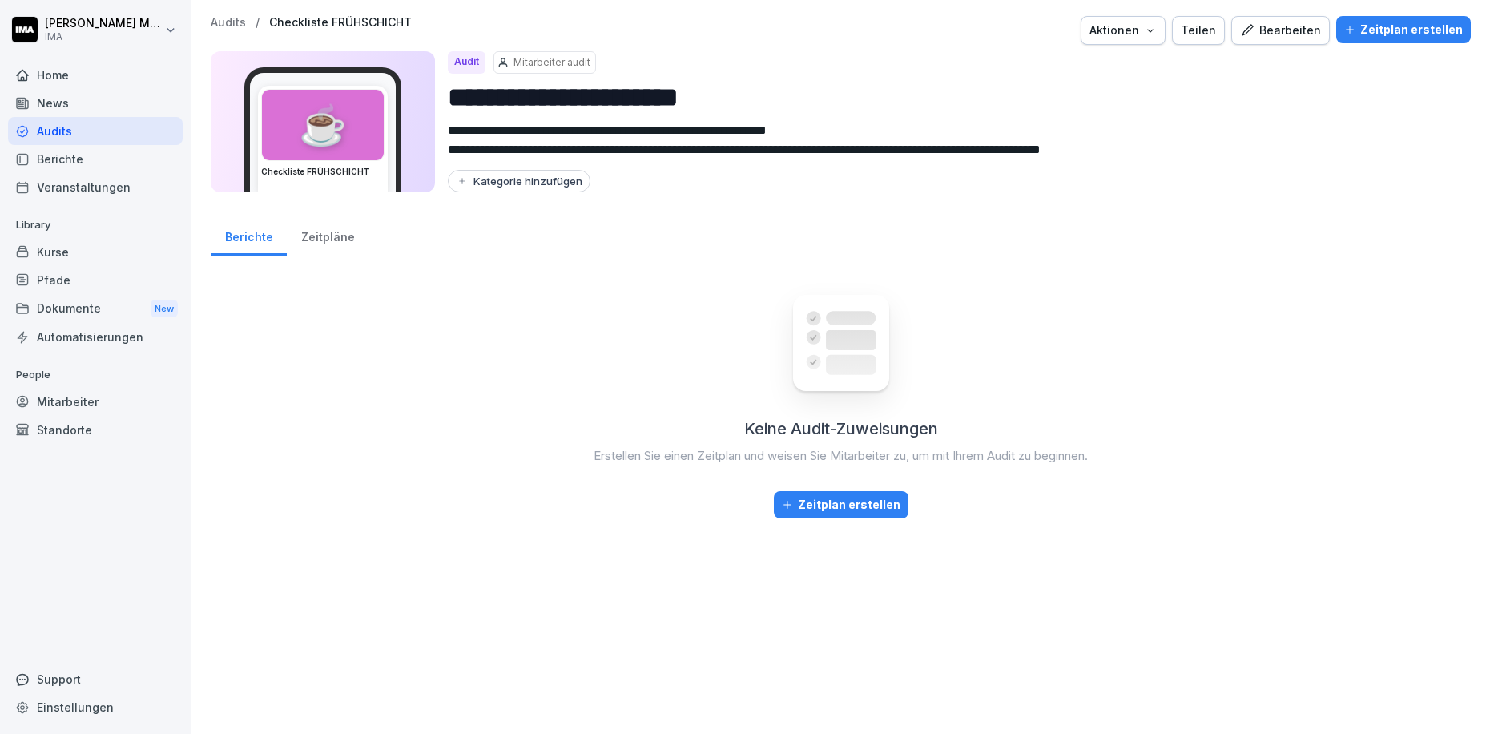
click at [223, 22] on p "Audits" at bounding box center [228, 23] width 35 height 14
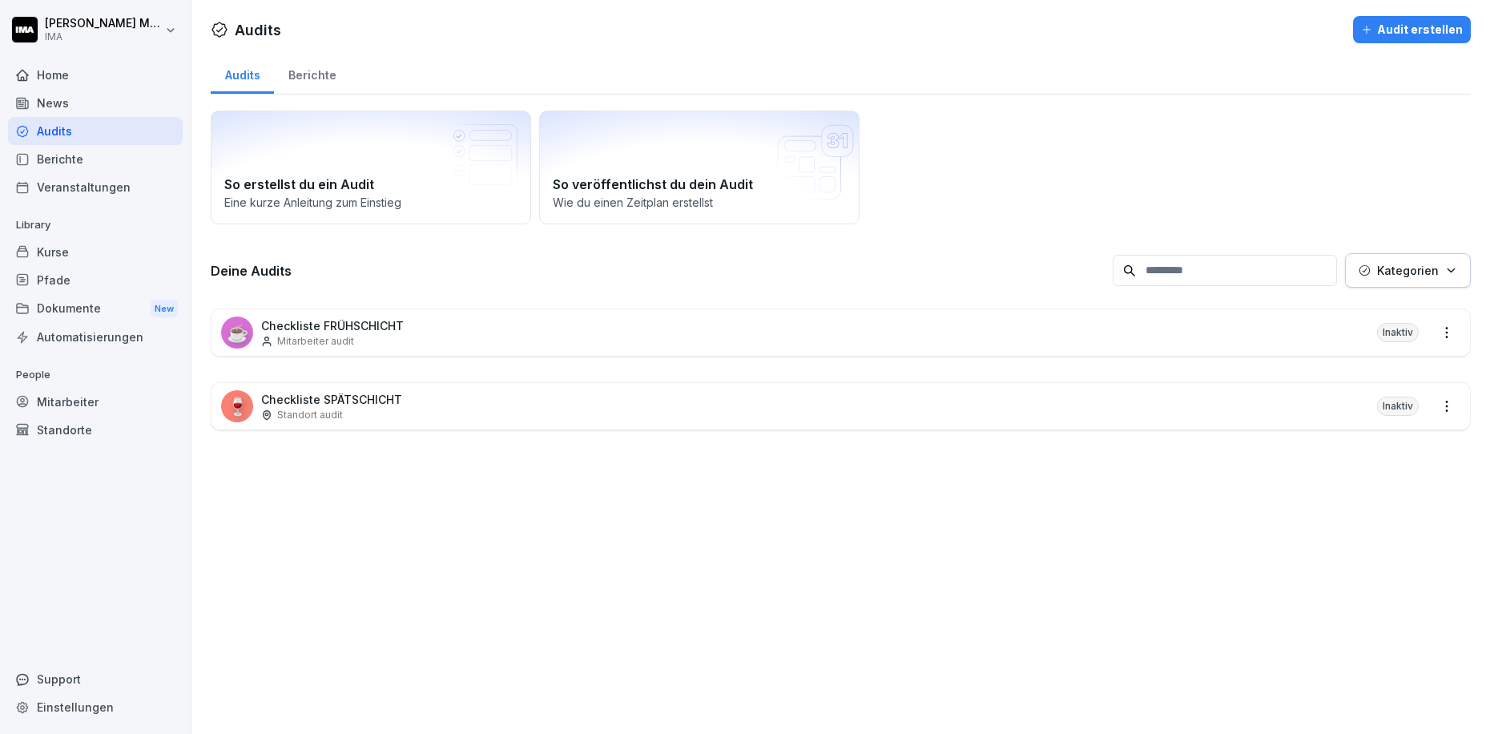
click at [1381, 34] on div "Audit erstellen" at bounding box center [1412, 30] width 102 height 18
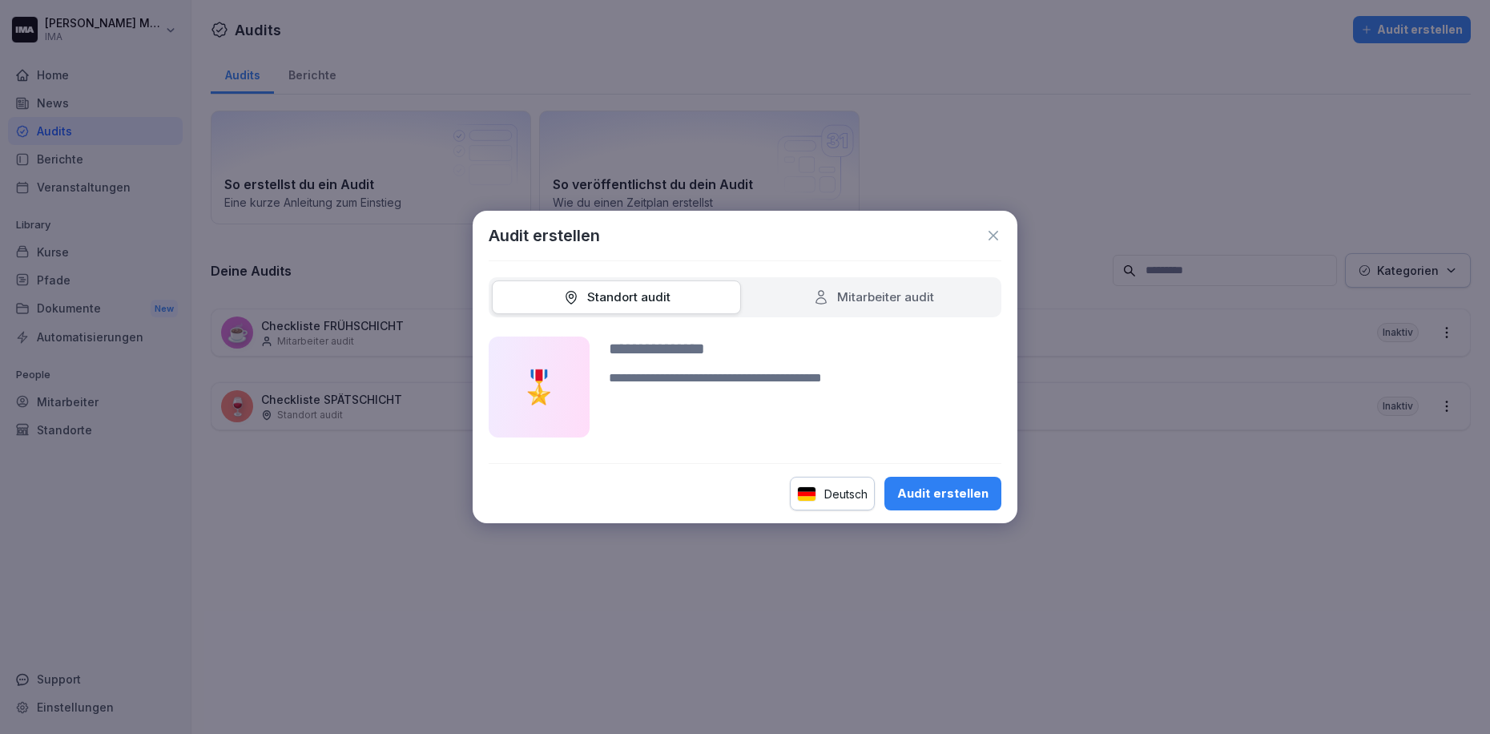
click at [871, 299] on div "Mitarbeiter audit" at bounding box center [873, 297] width 121 height 18
click at [613, 295] on div "Standort audit" at bounding box center [616, 297] width 107 height 18
click at [995, 236] on icon at bounding box center [993, 235] width 16 height 16
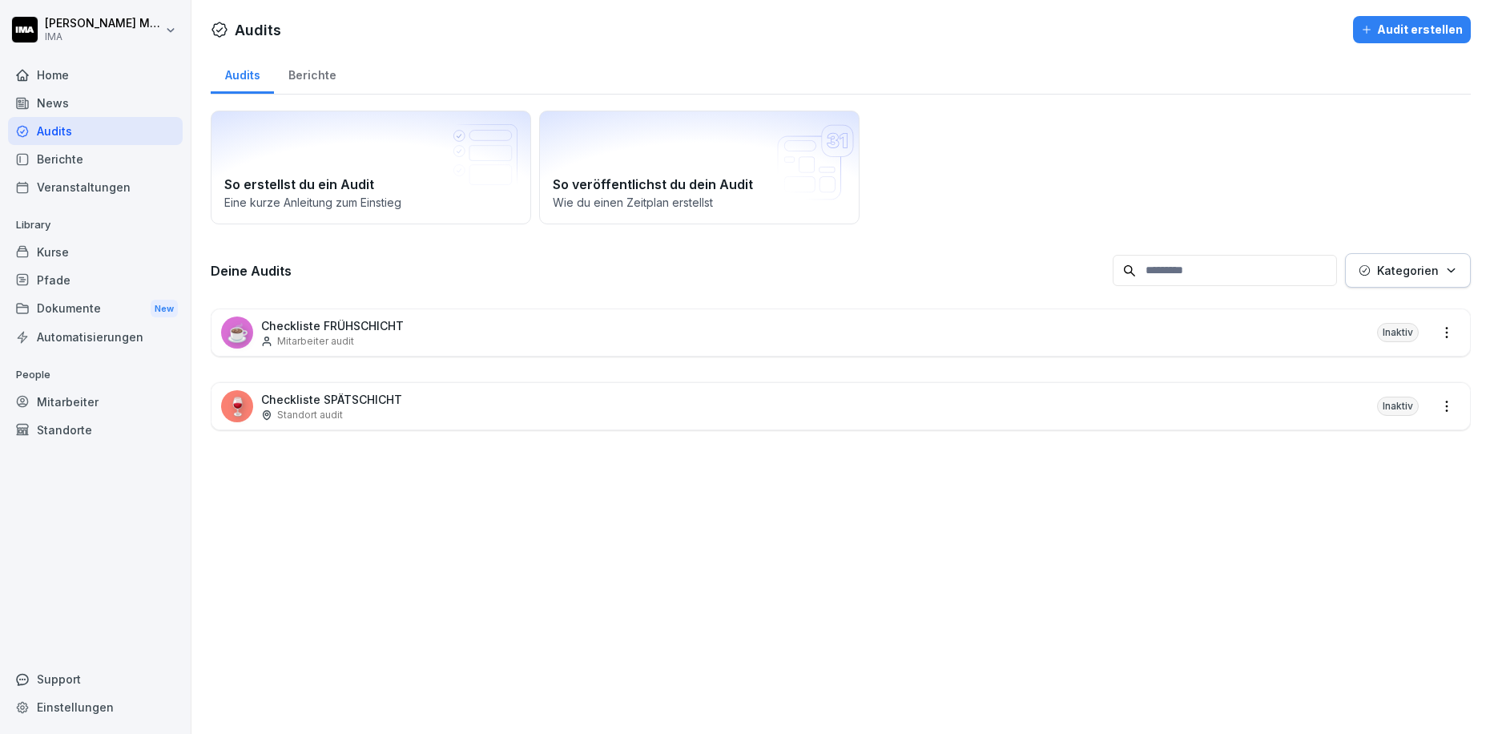
click at [324, 392] on p "Checkliste SPÄTSCHICHT" at bounding box center [331, 399] width 141 height 17
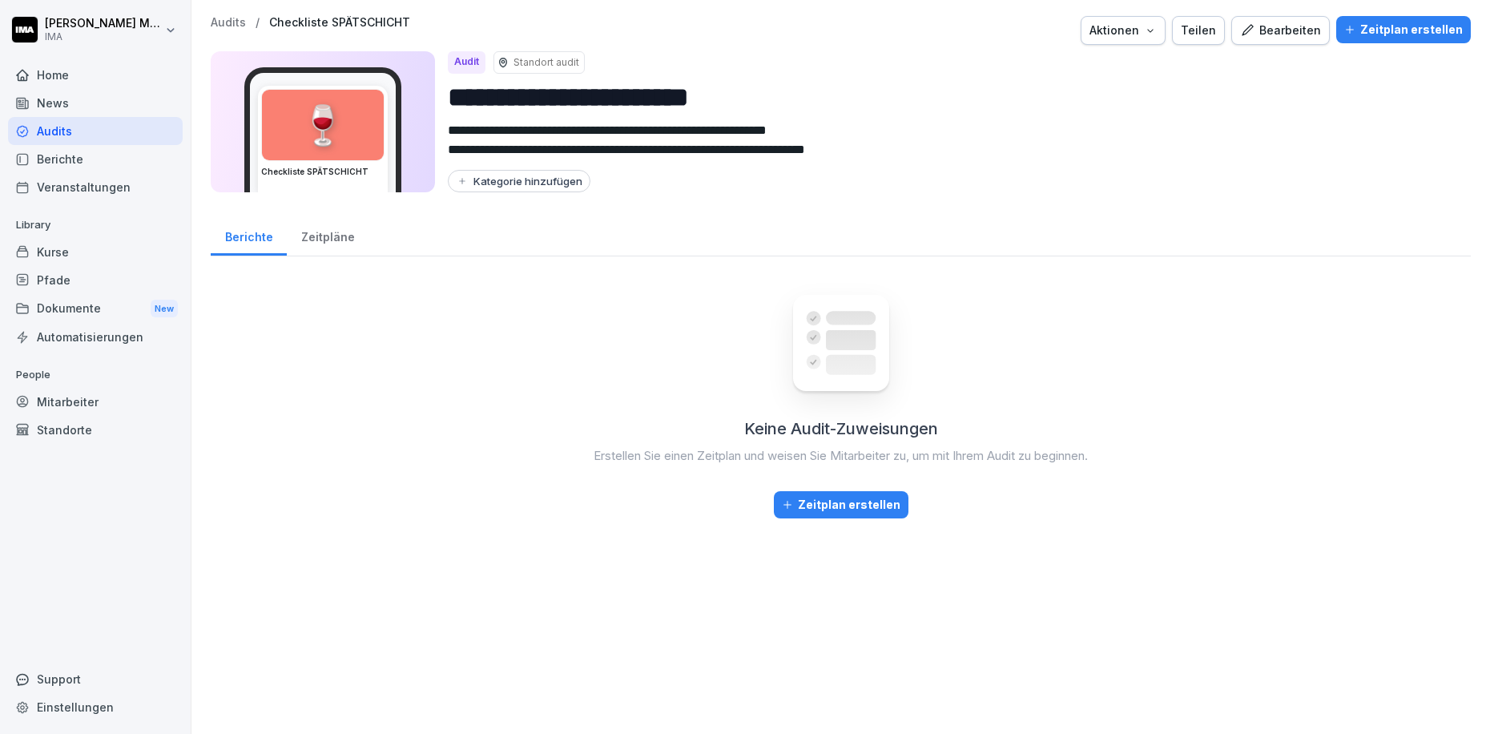
click at [223, 13] on div "**********" at bounding box center [840, 267] width 1299 height 534
click at [224, 22] on p "Audits" at bounding box center [228, 23] width 35 height 14
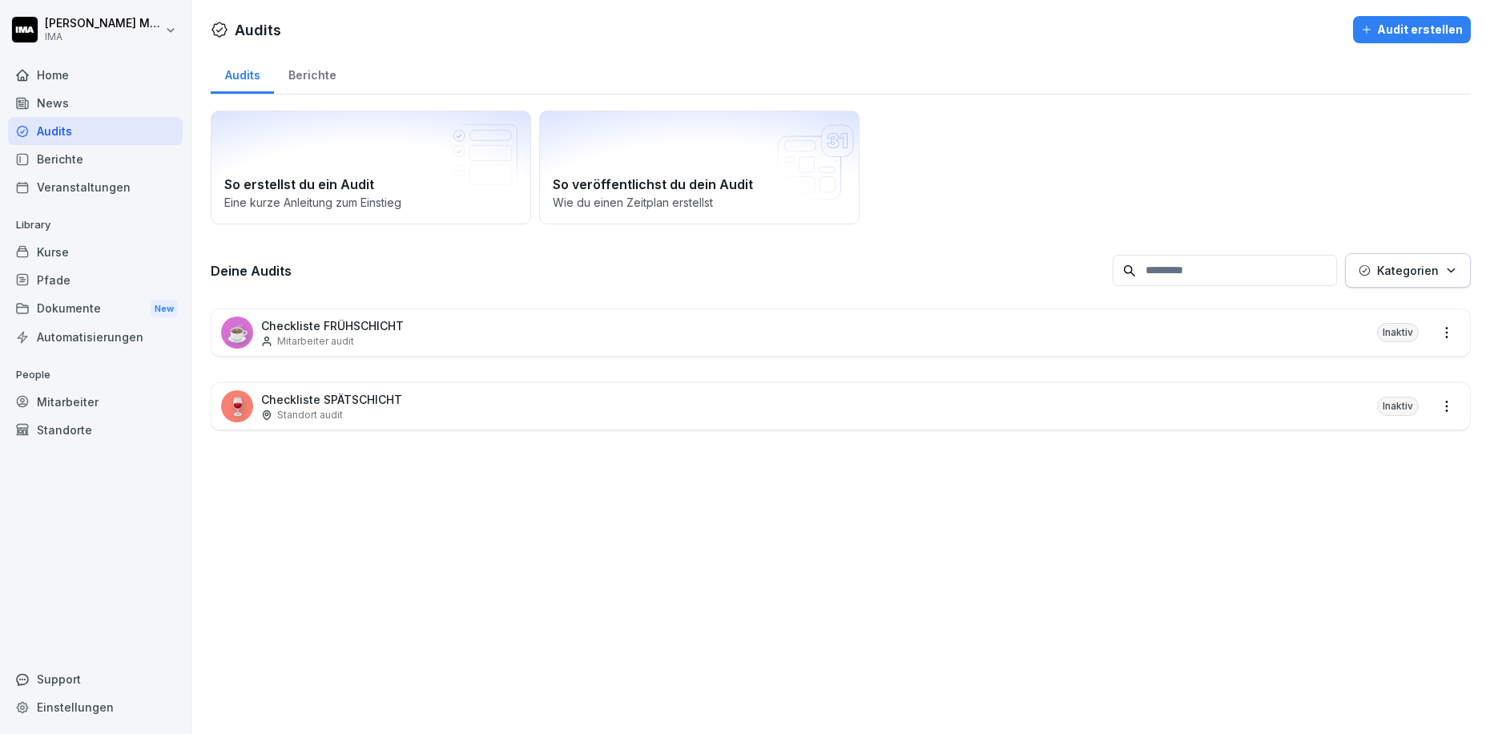
click at [318, 338] on p "Mitarbeiter audit" at bounding box center [315, 341] width 77 height 14
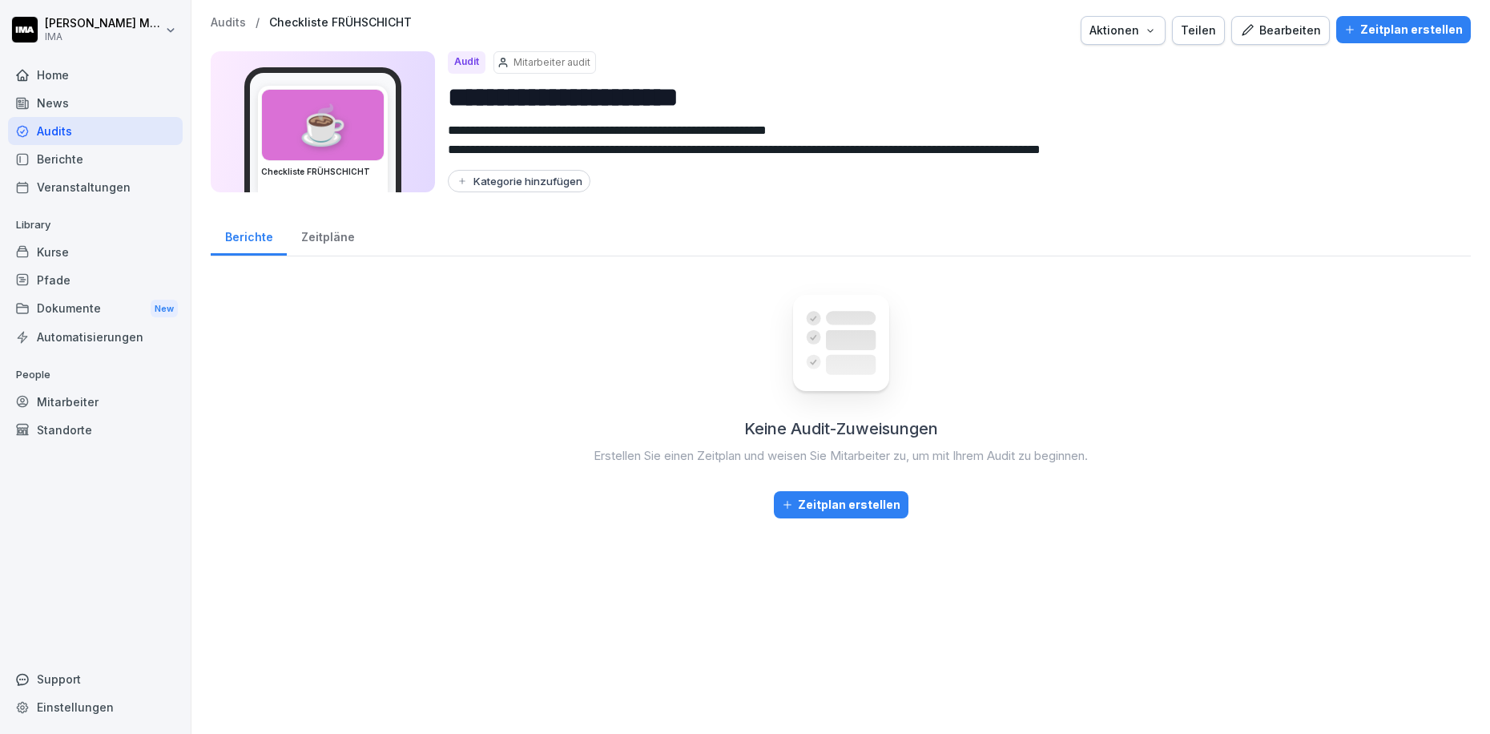
click at [1293, 35] on div "Bearbeiten" at bounding box center [1280, 31] width 81 height 18
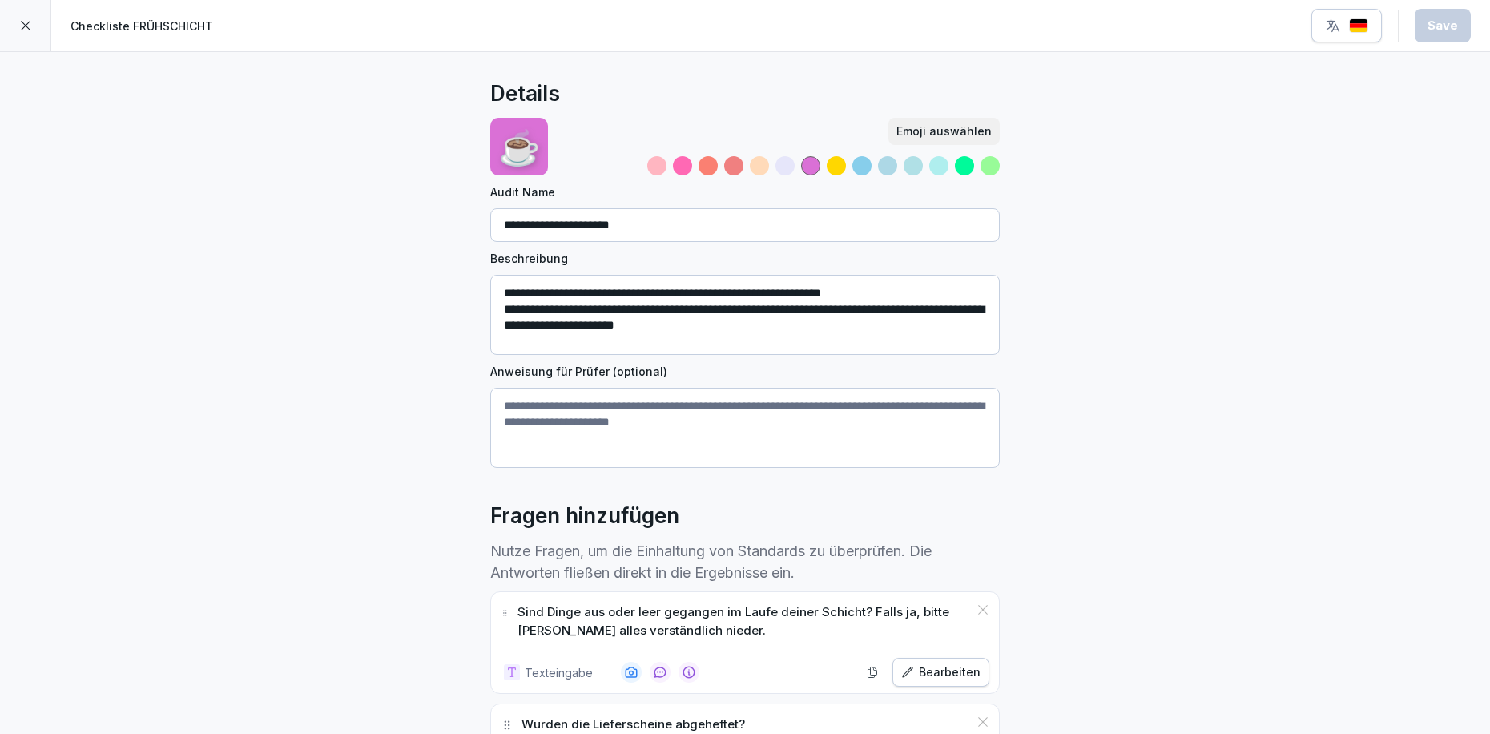
click at [23, 26] on icon at bounding box center [26, 26] width 10 height 10
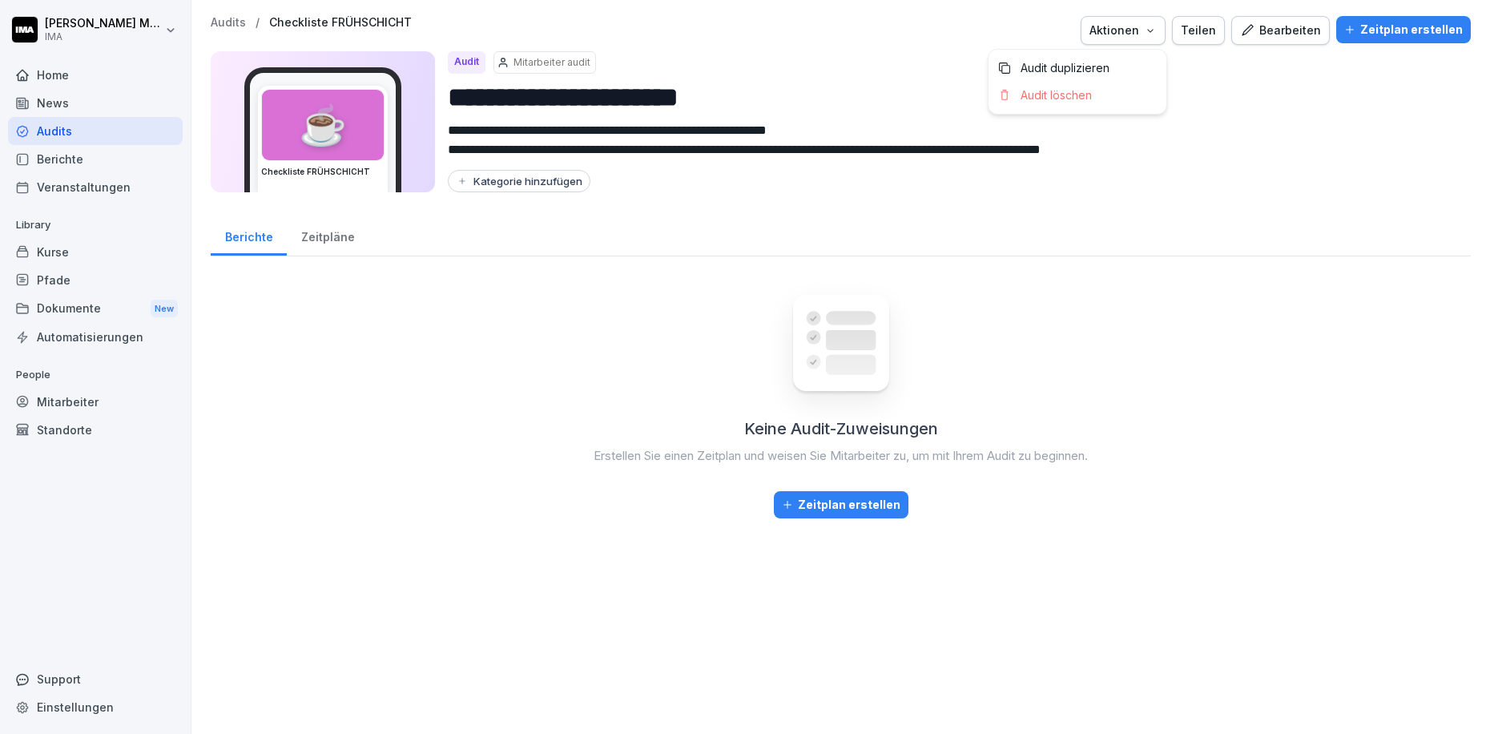
click at [1145, 29] on icon "button" at bounding box center [1150, 30] width 13 height 13
click at [1423, 32] on div "Zeitplan erstellen" at bounding box center [1403, 30] width 119 height 18
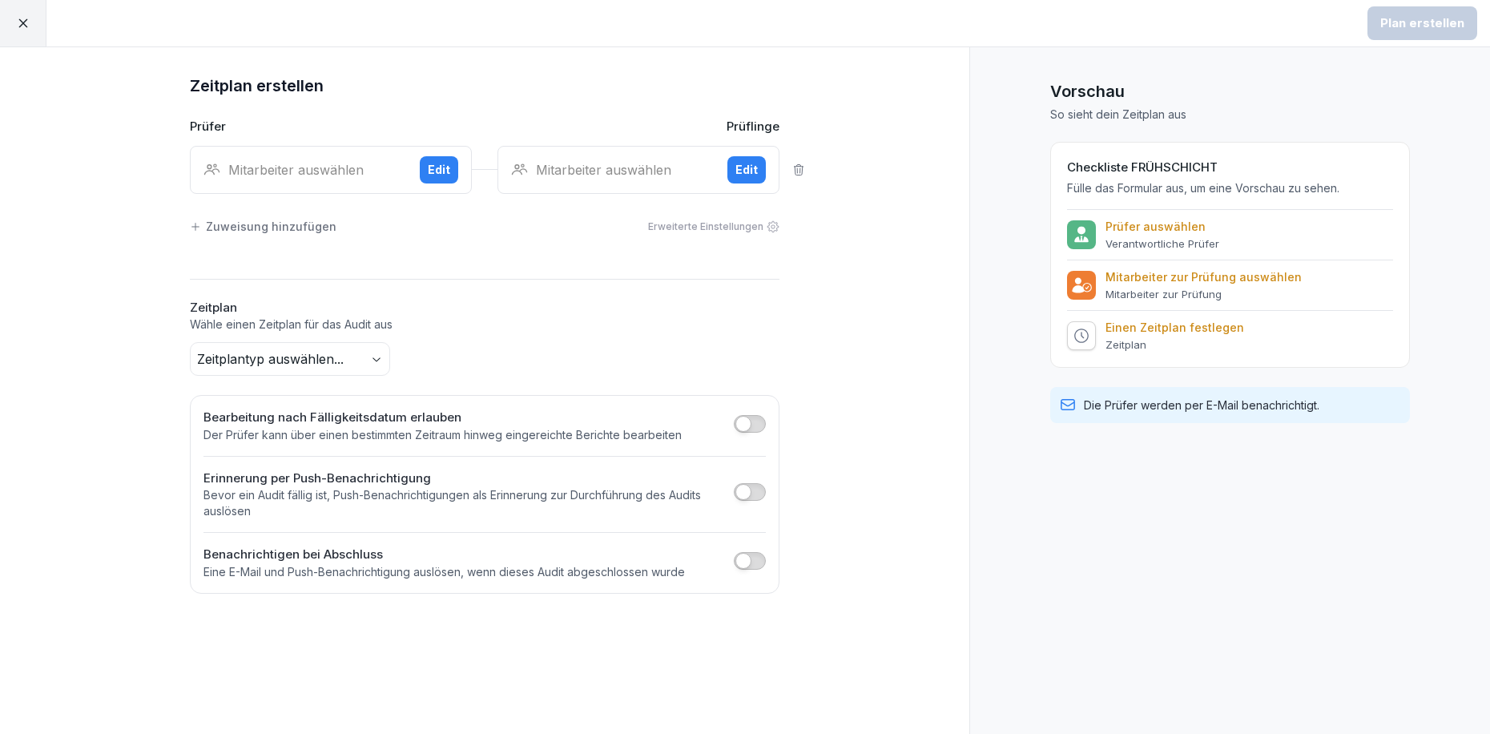
click at [24, 18] on icon at bounding box center [23, 23] width 14 height 14
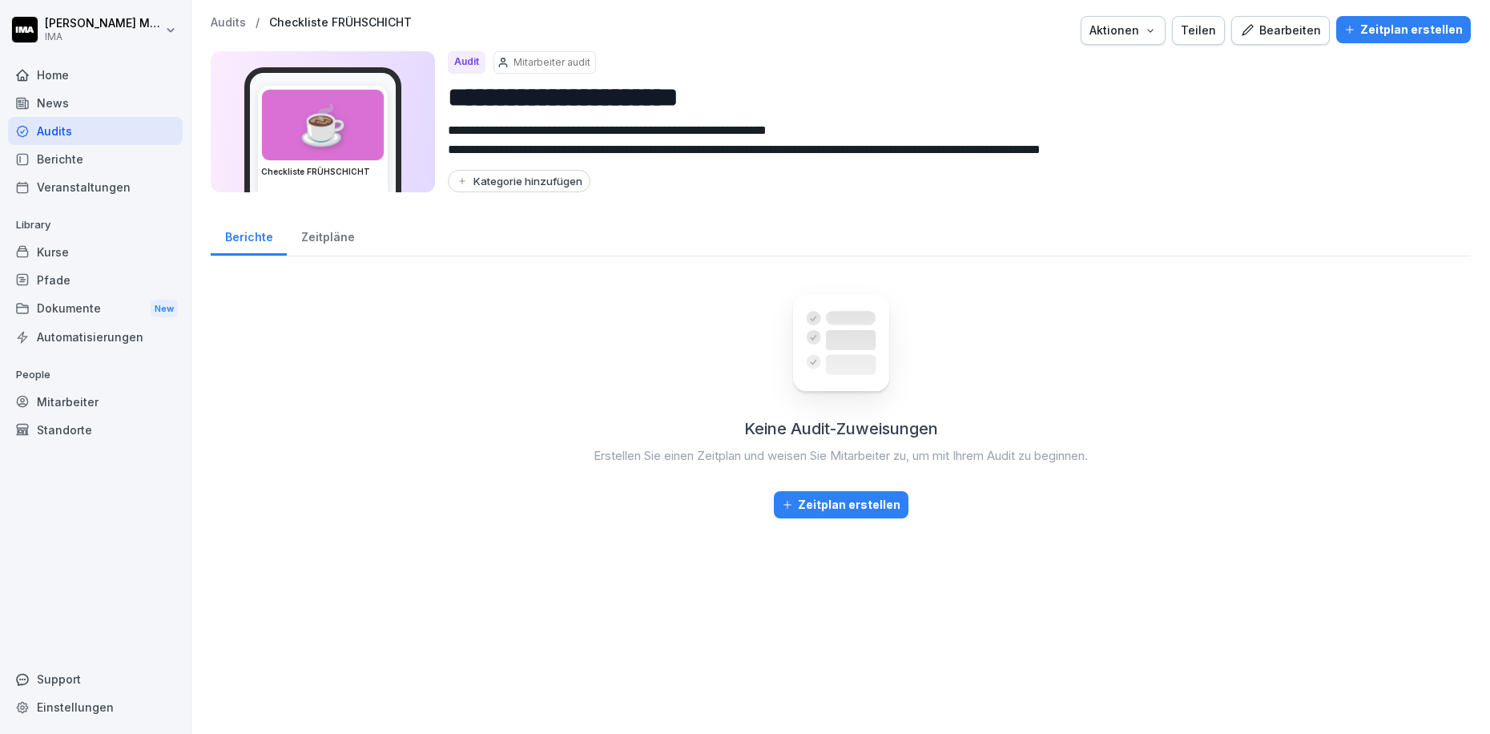
click at [221, 19] on p "Audits" at bounding box center [228, 23] width 35 height 14
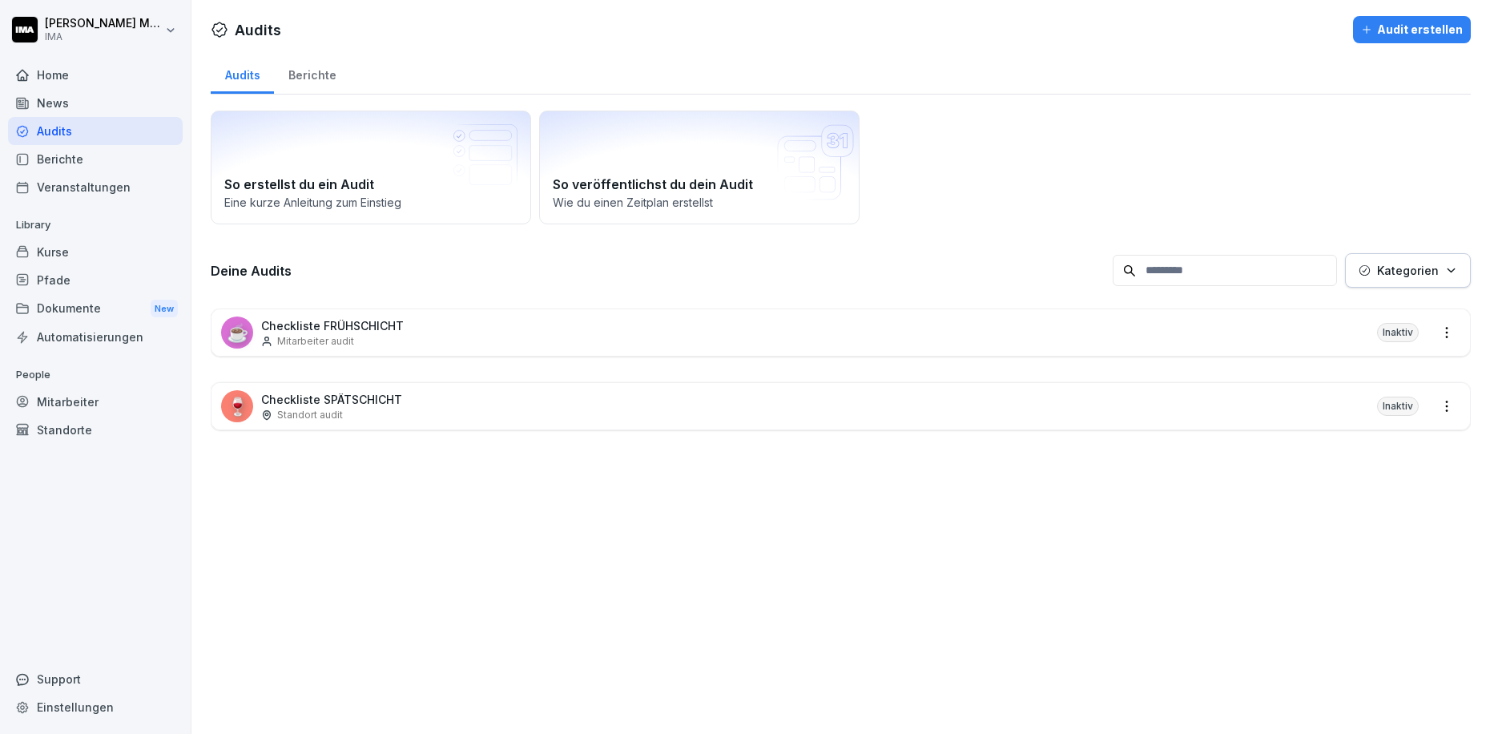
click at [421, 409] on div "🍷 Checkliste SPÄTSCHICHT Standort audit Inaktiv" at bounding box center [840, 406] width 1258 height 46
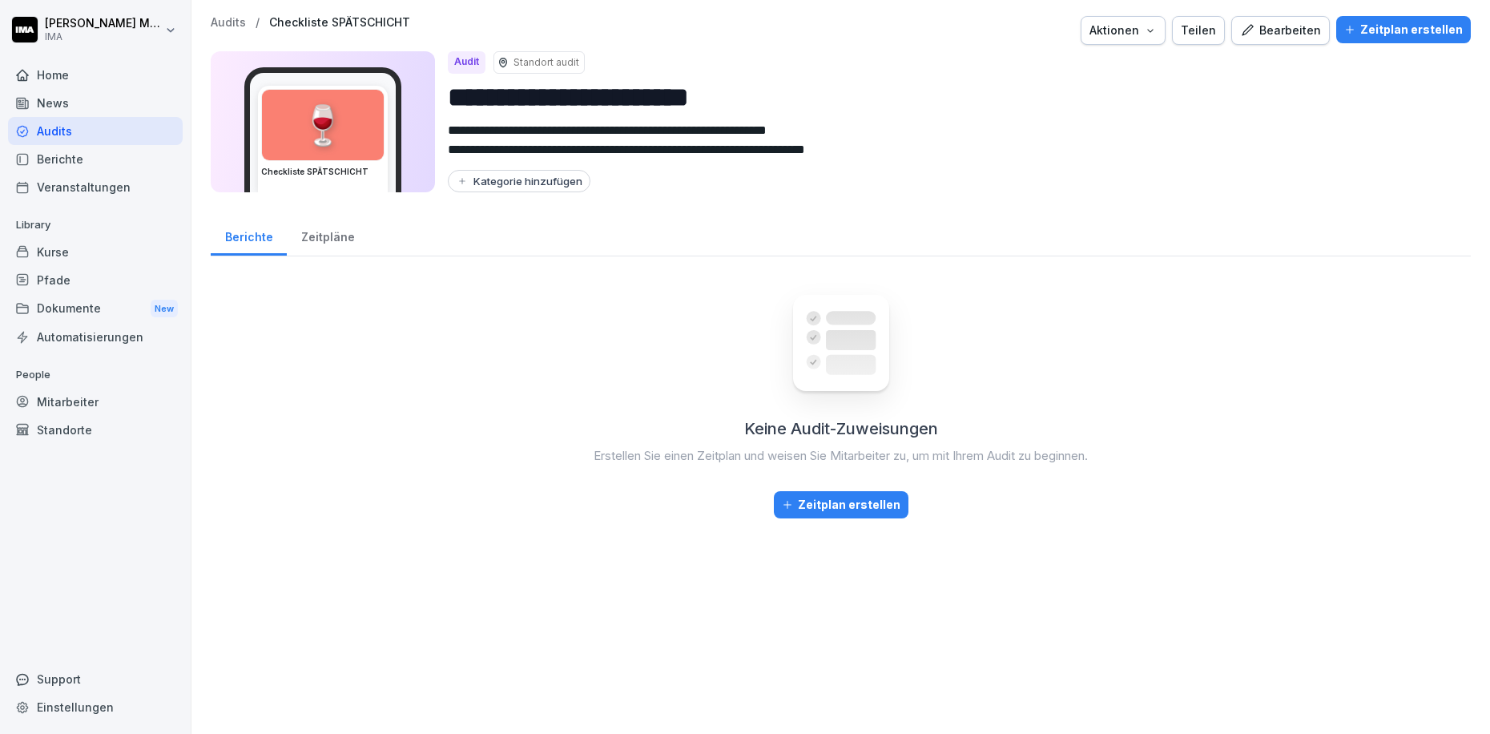
click at [1389, 26] on div "Zeitplan erstellen" at bounding box center [1403, 30] width 119 height 18
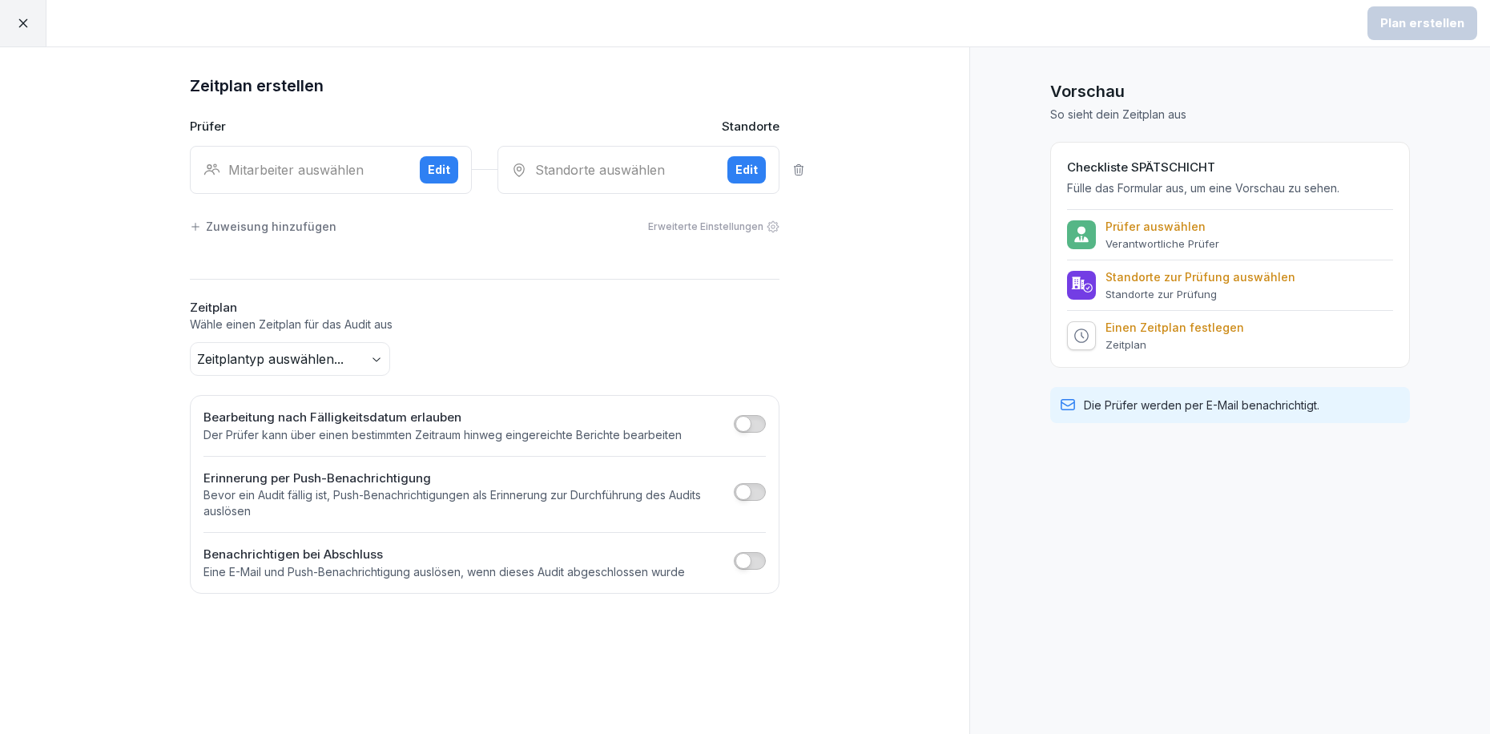
click at [28, 22] on icon at bounding box center [23, 23] width 14 height 14
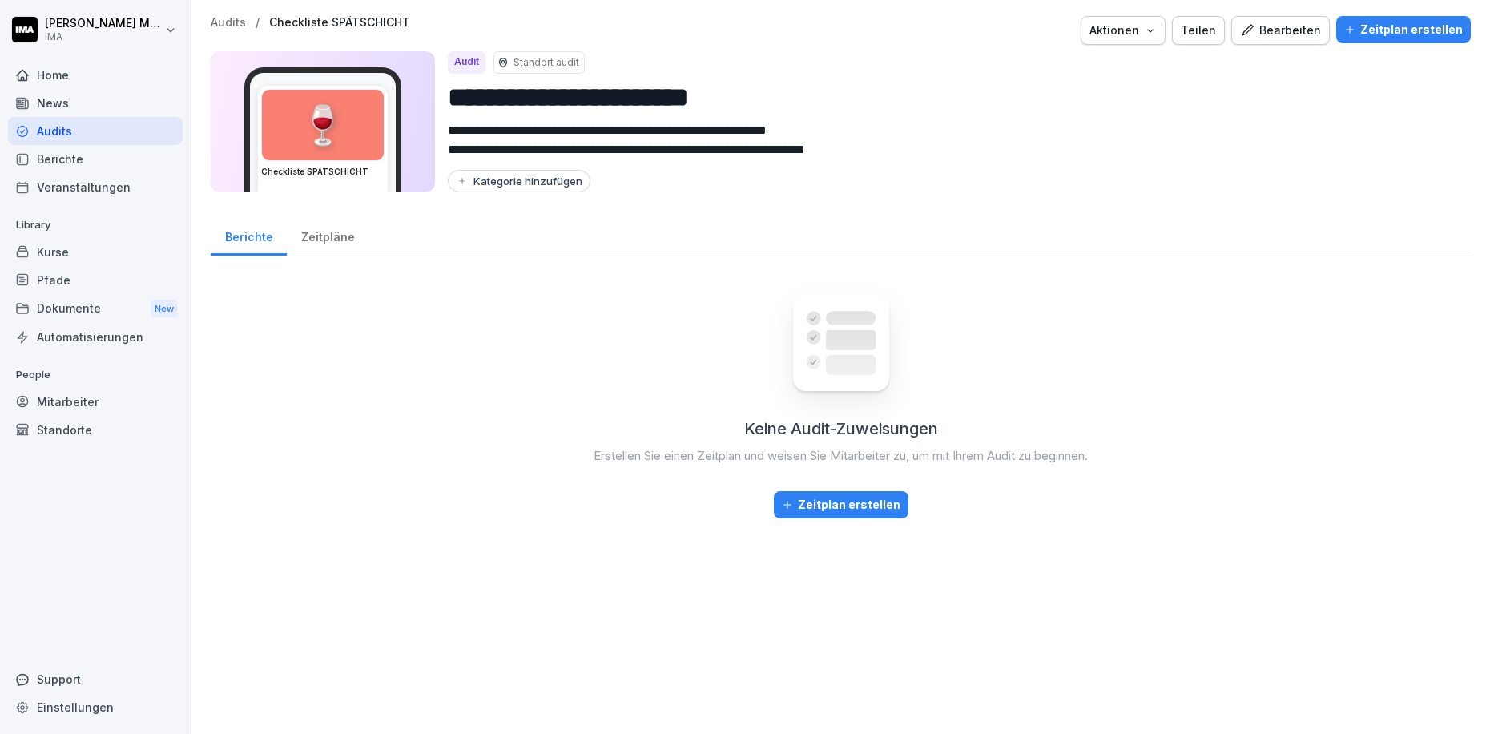
click at [227, 20] on p "Audits" at bounding box center [228, 23] width 35 height 14
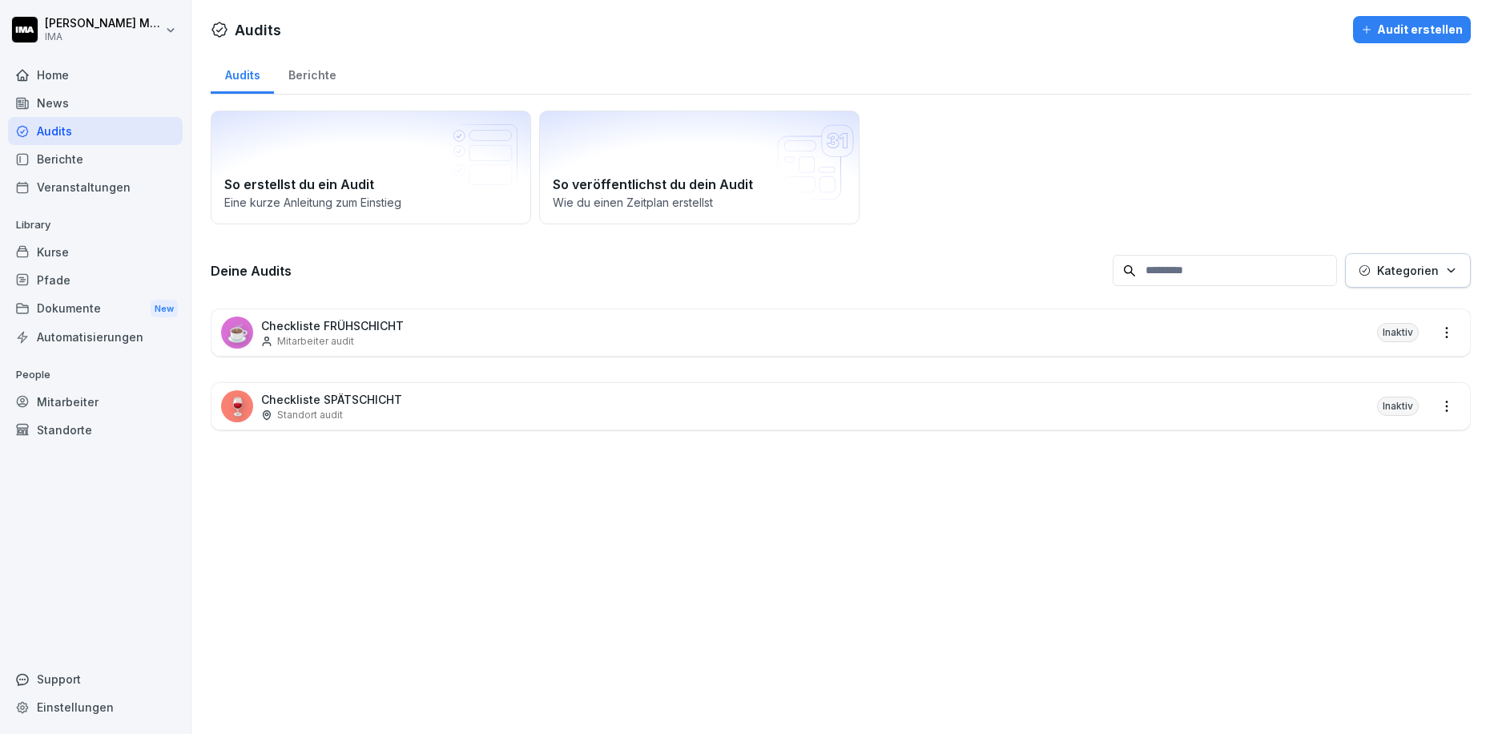
click at [334, 338] on p "Mitarbeiter audit" at bounding box center [315, 341] width 77 height 14
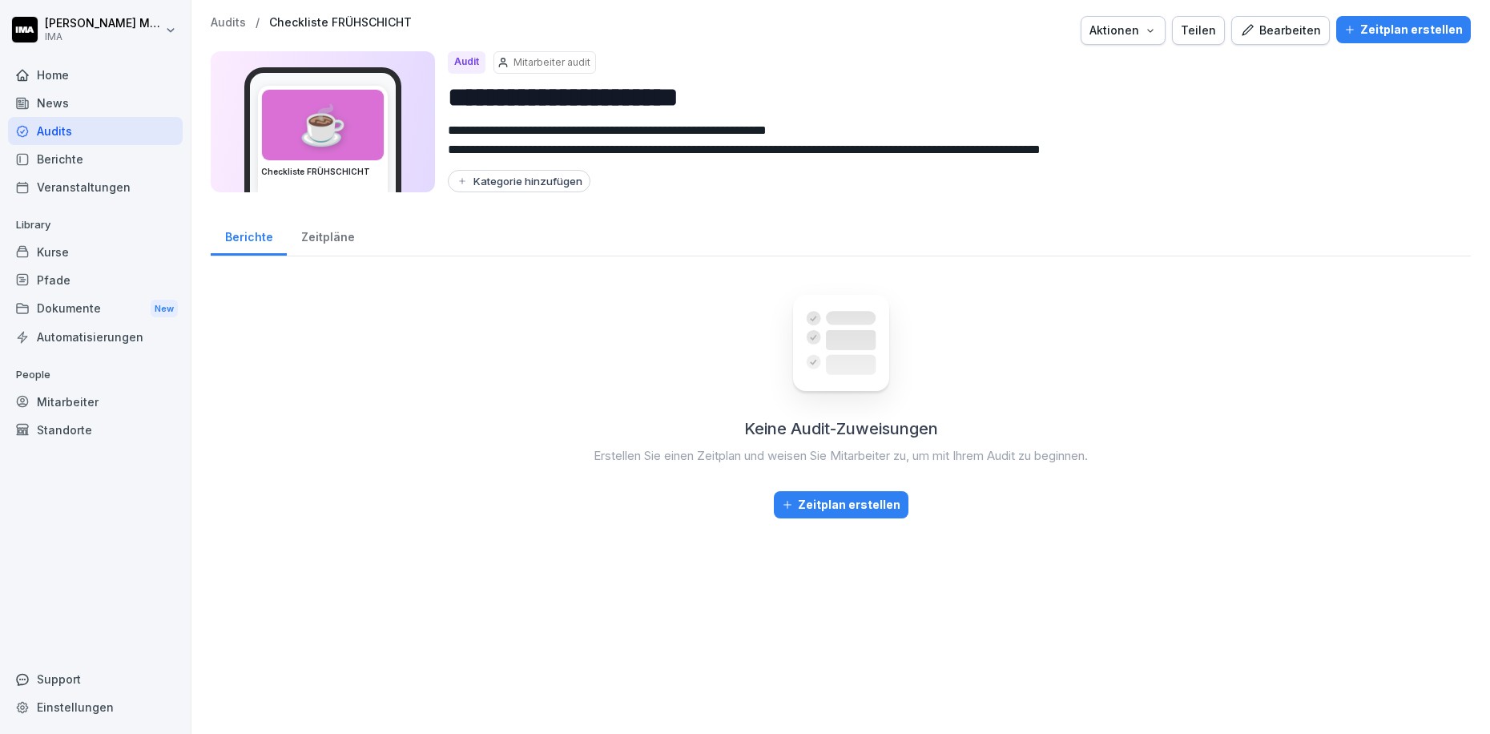
click at [1363, 25] on div "Zeitplan erstellen" at bounding box center [1403, 30] width 119 height 18
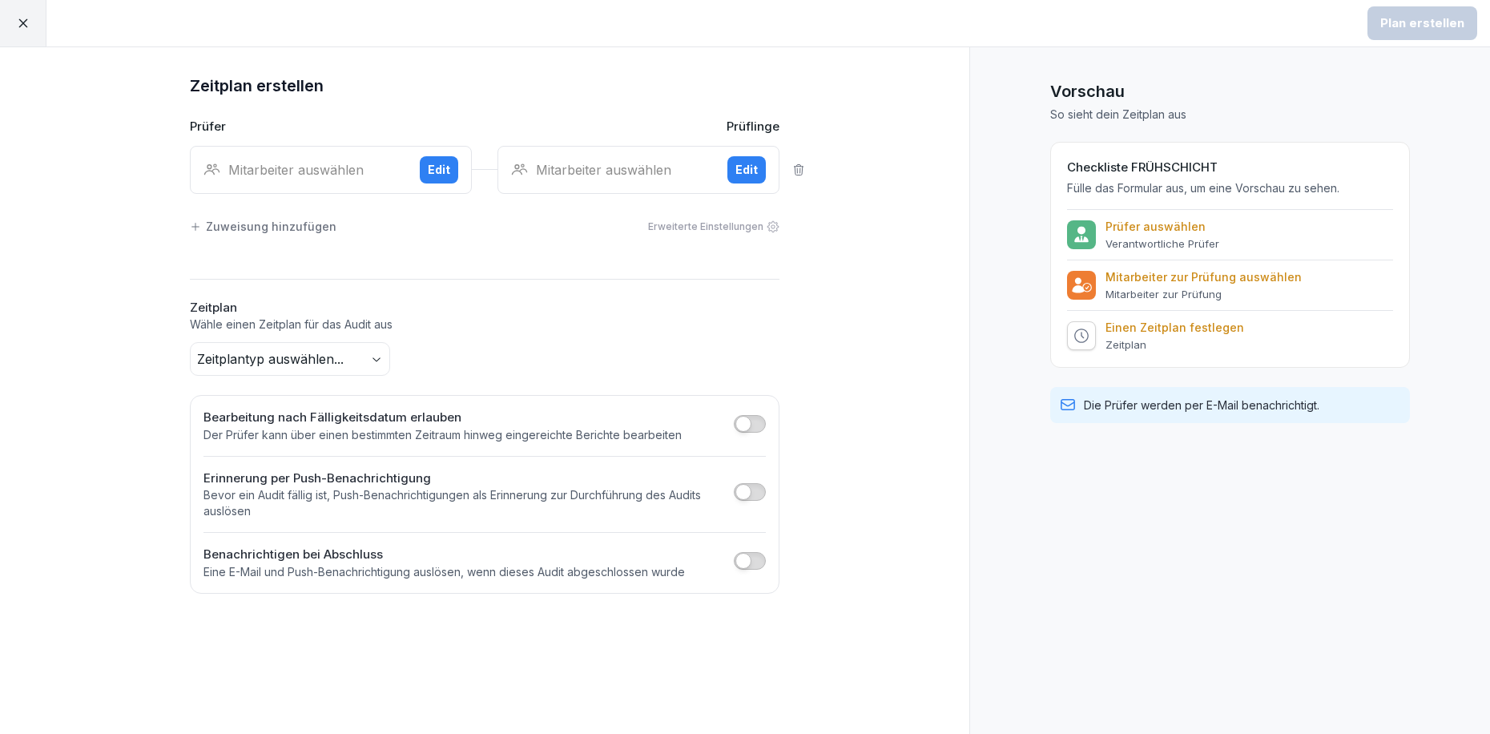
click at [28, 25] on icon at bounding box center [23, 23] width 14 height 14
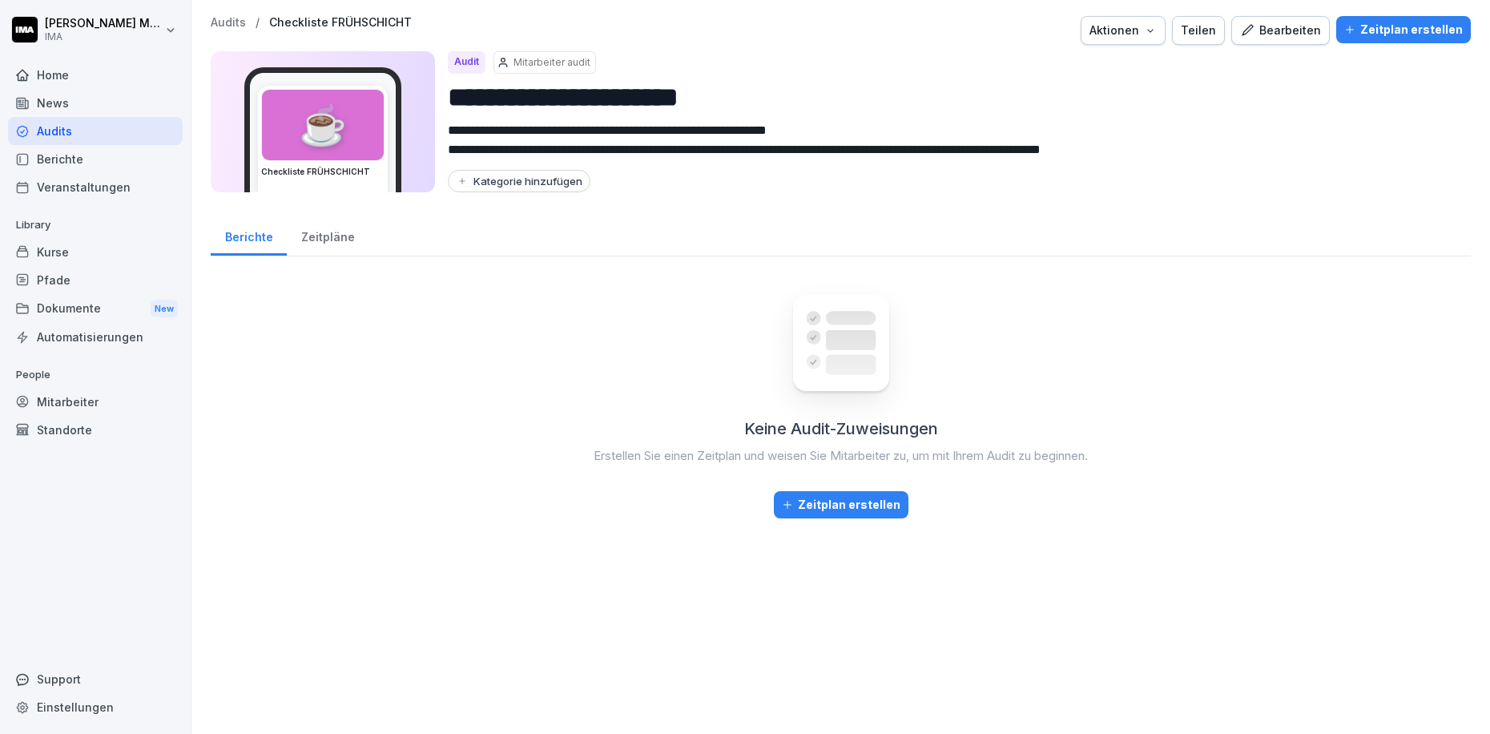
click at [76, 77] on div "Home" at bounding box center [95, 75] width 175 height 28
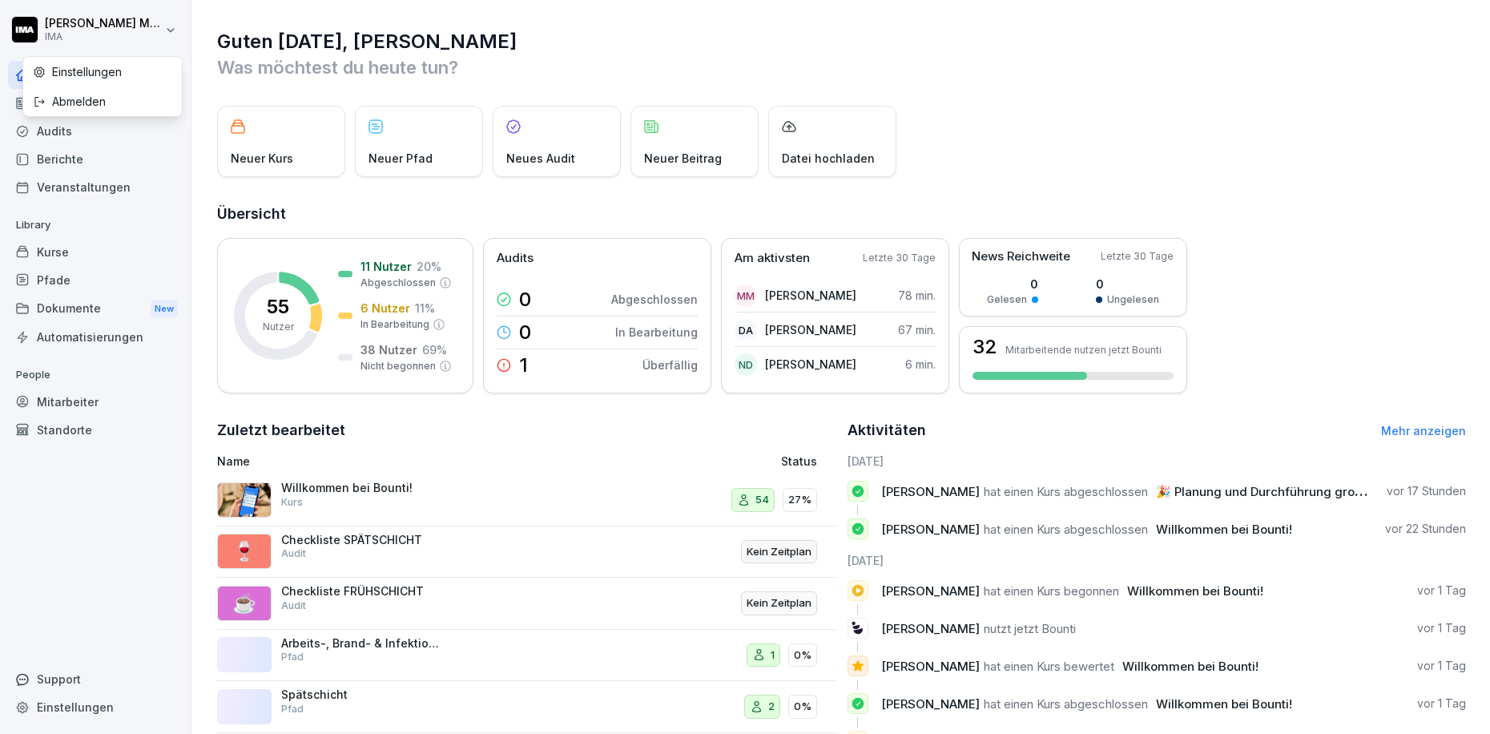
click at [167, 29] on html "[PERSON_NAME] IMA Home News Audits Berichte Veranstaltungen Library Kurse Pfade…" at bounding box center [745, 367] width 1490 height 734
click at [161, 66] on div "Einstellungen" at bounding box center [102, 72] width 159 height 30
select select "**"
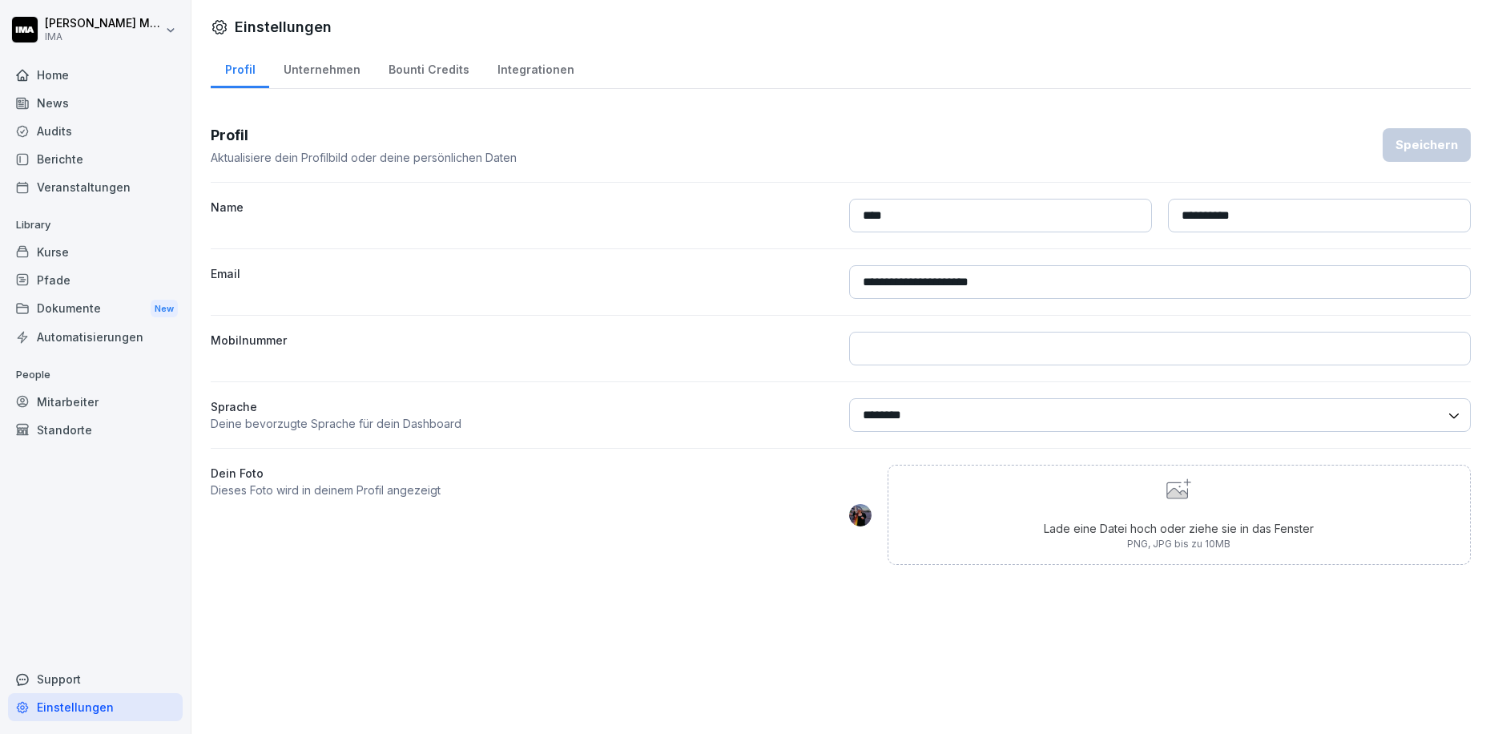
click at [322, 70] on div "Unternehmen" at bounding box center [321, 67] width 105 height 41
select select "**"
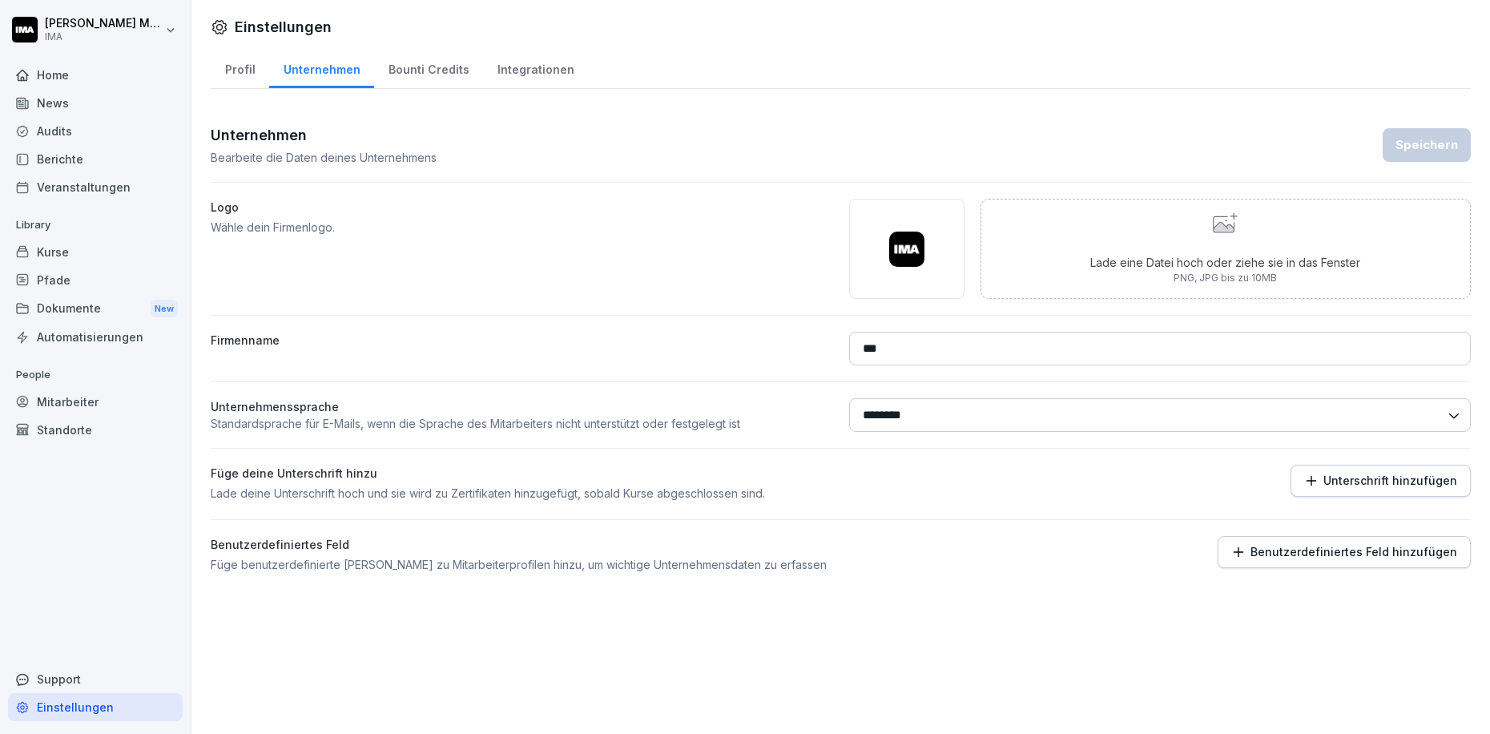
click at [436, 63] on div "Bounti Credits" at bounding box center [428, 67] width 109 height 41
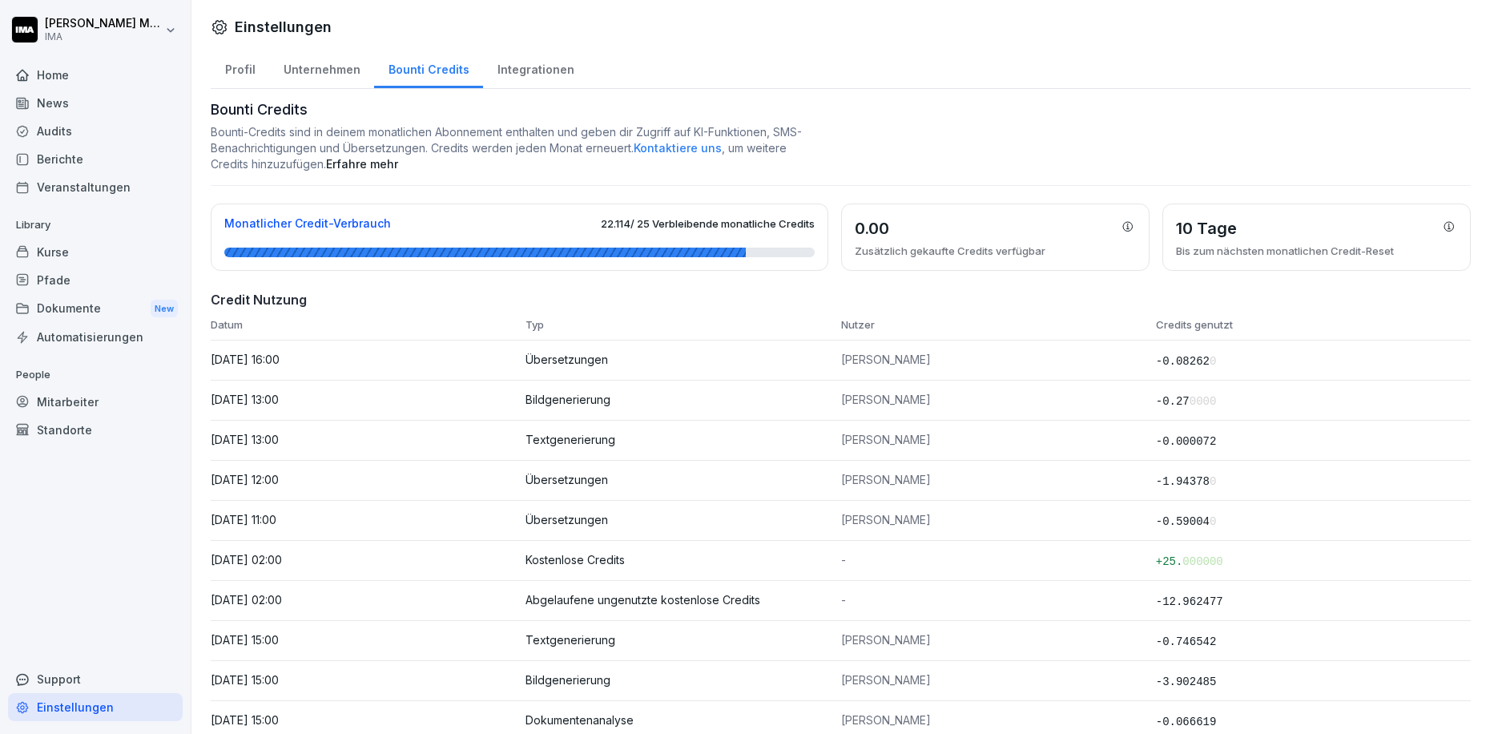
click at [521, 71] on div "Integrationen" at bounding box center [535, 67] width 105 height 41
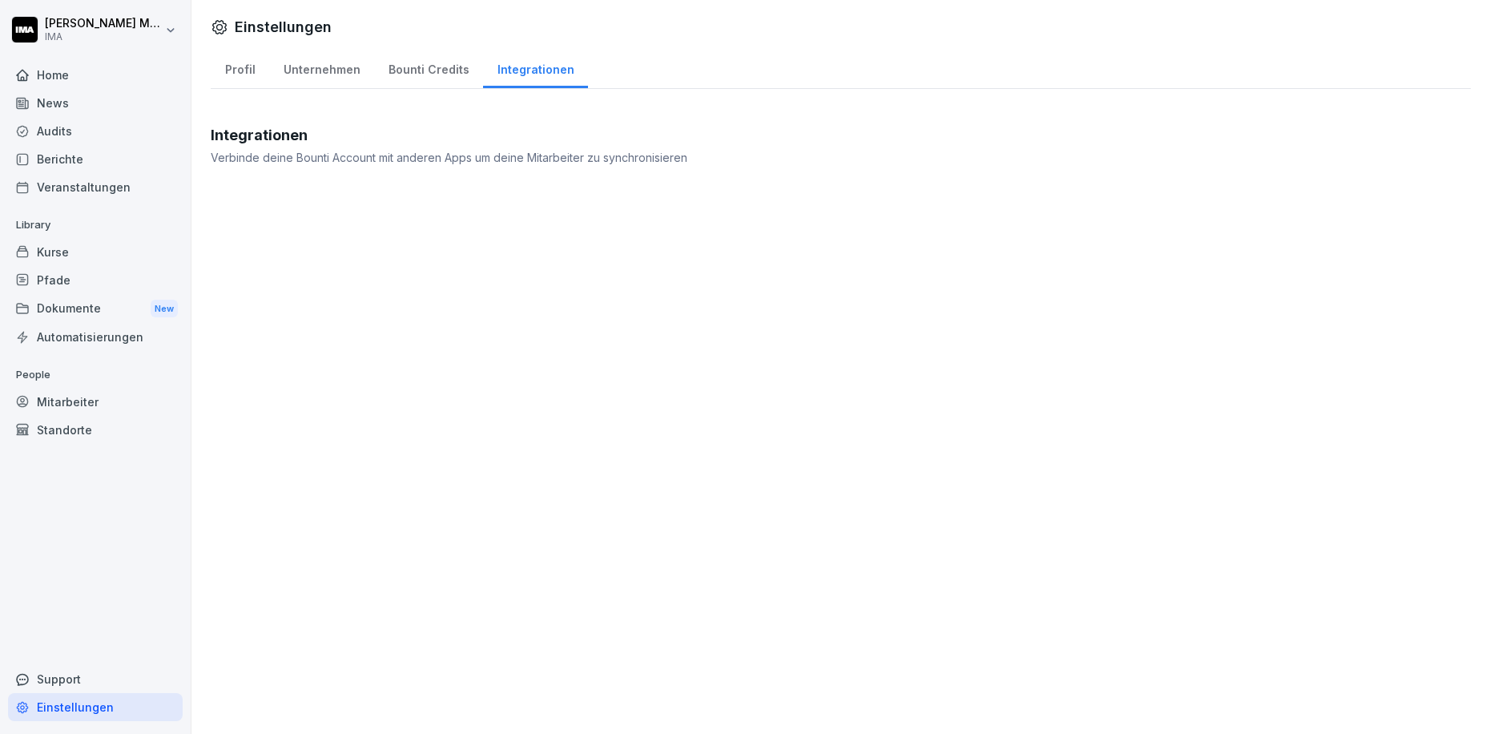
click at [423, 79] on div "Bounti Credits" at bounding box center [428, 67] width 109 height 41
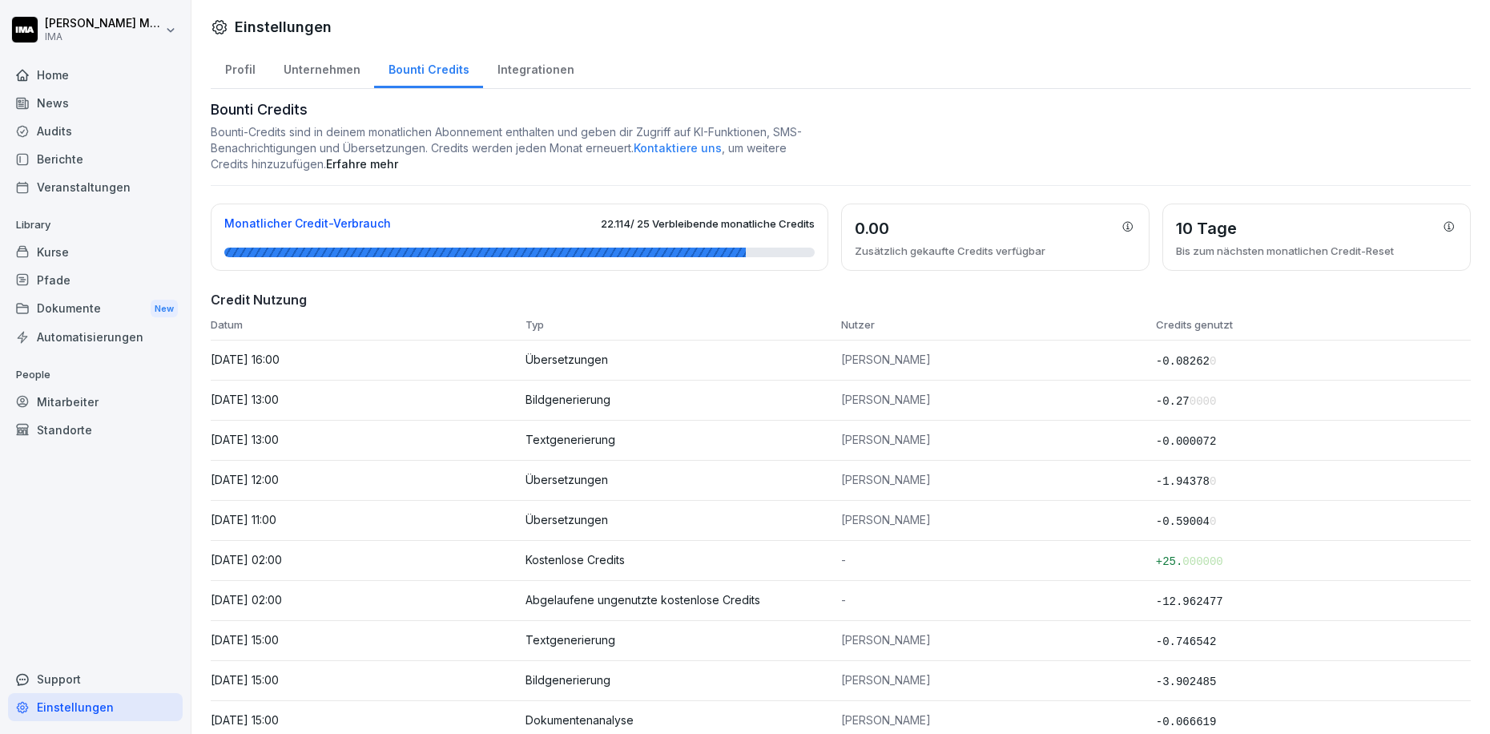
click at [108, 312] on div "Dokumente New" at bounding box center [95, 309] width 175 height 30
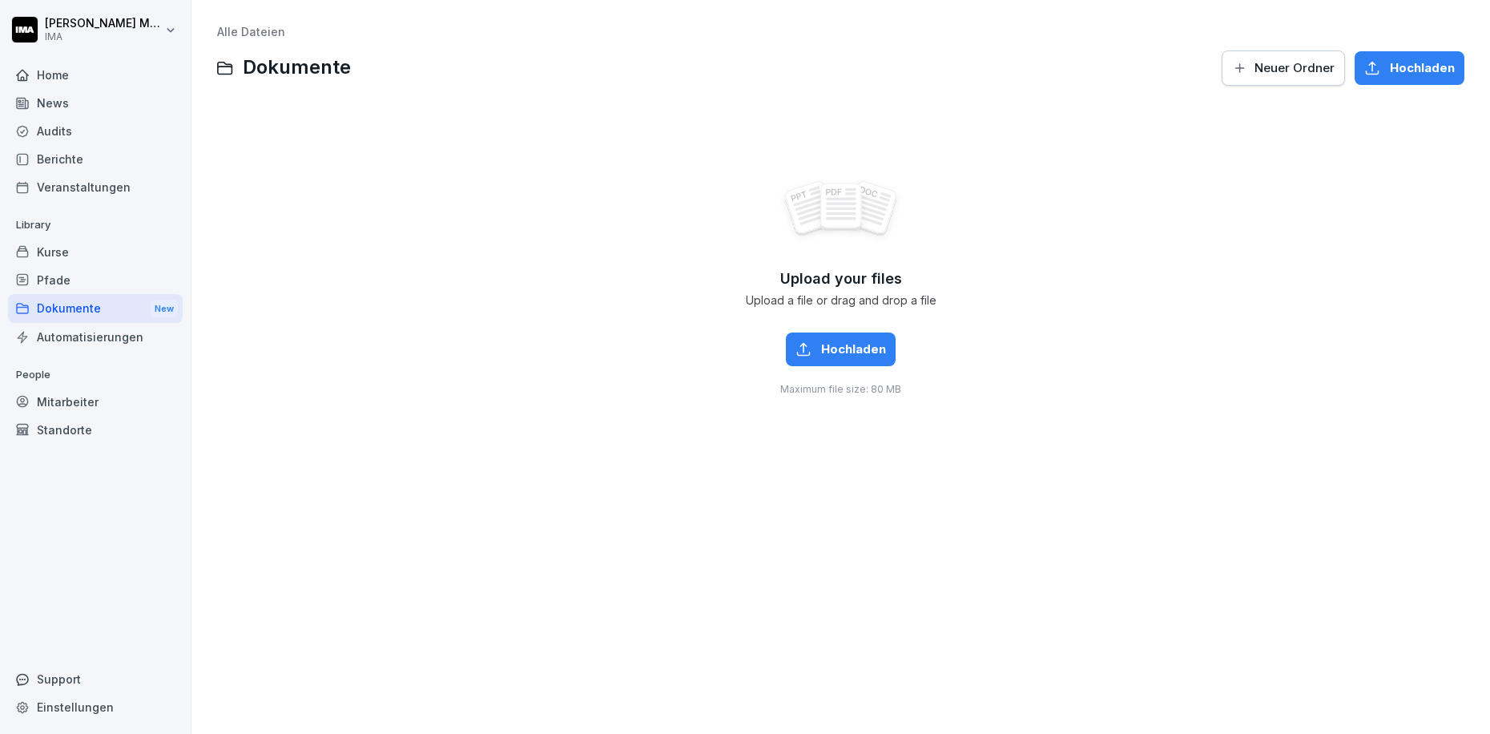
click at [79, 190] on div "Veranstaltungen" at bounding box center [95, 187] width 175 height 28
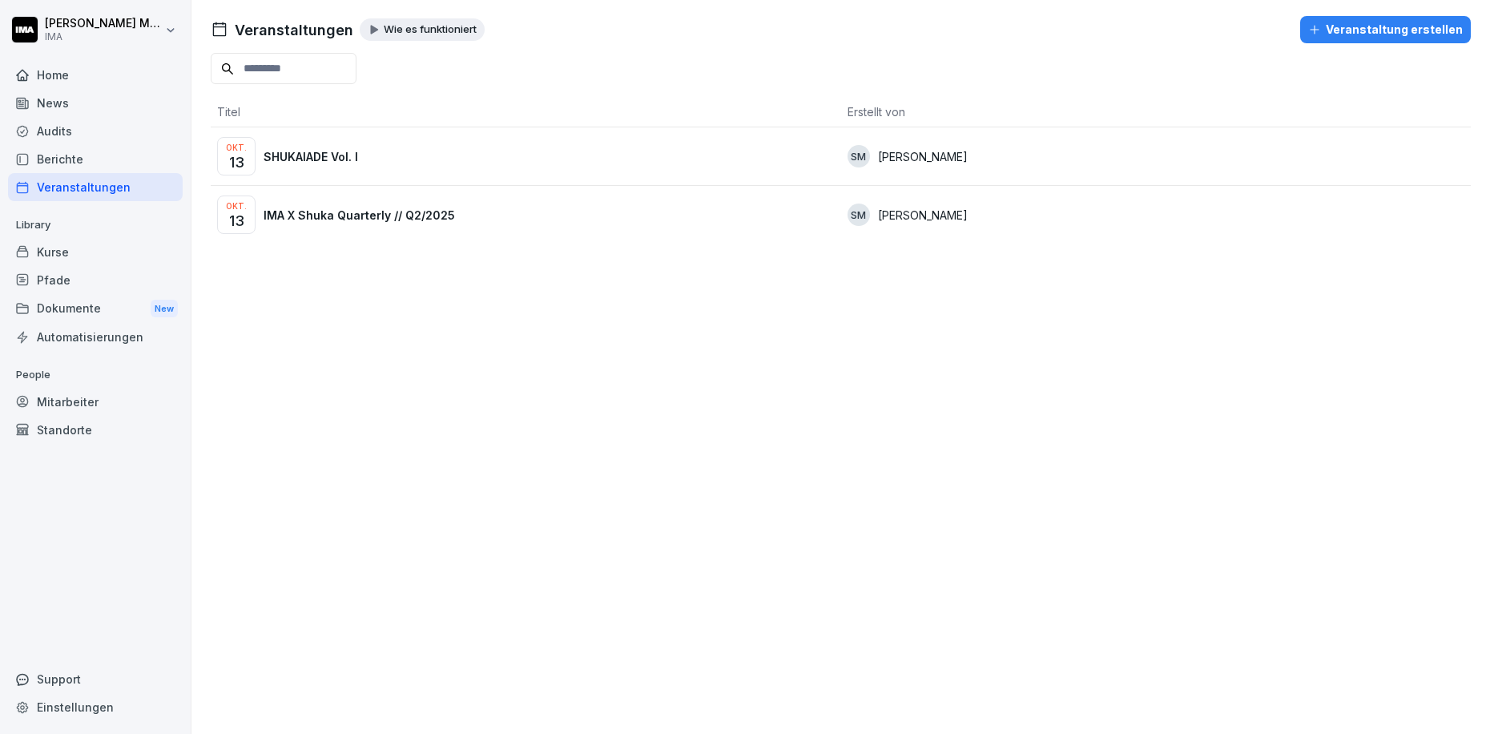
click at [367, 207] on p "IMA X Shuka Quarterly // Q2/2025" at bounding box center [359, 215] width 191 height 17
